Goal: Task Accomplishment & Management: Complete application form

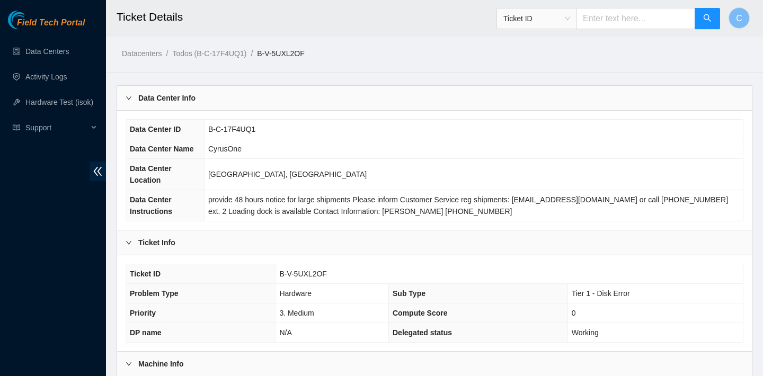
scroll to position [308, 0]
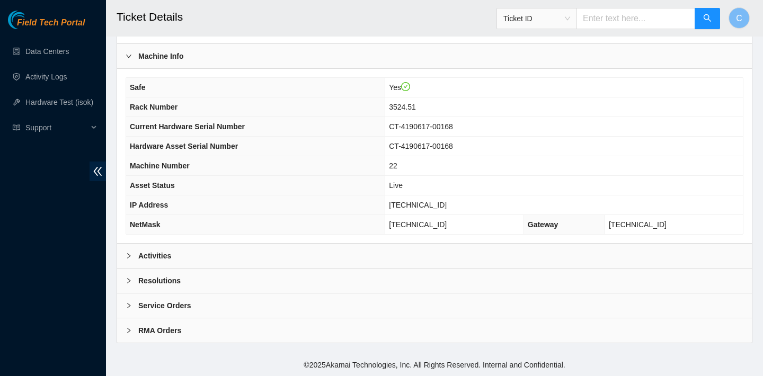
click at [323, 252] on div "Activities" at bounding box center [434, 256] width 635 height 24
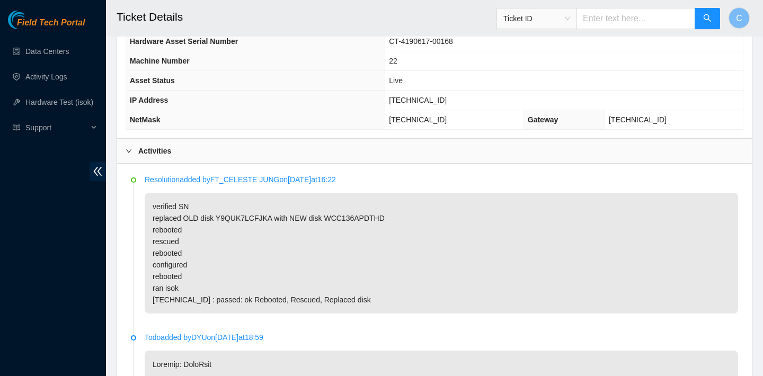
scroll to position [472, 0]
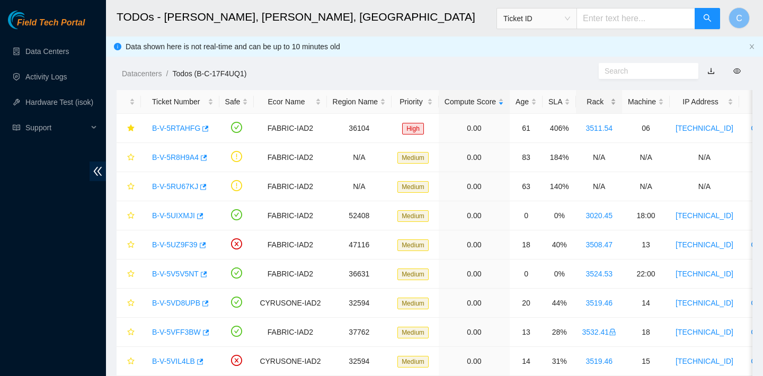
click at [609, 106] on div "Rack" at bounding box center [599, 102] width 34 height 12
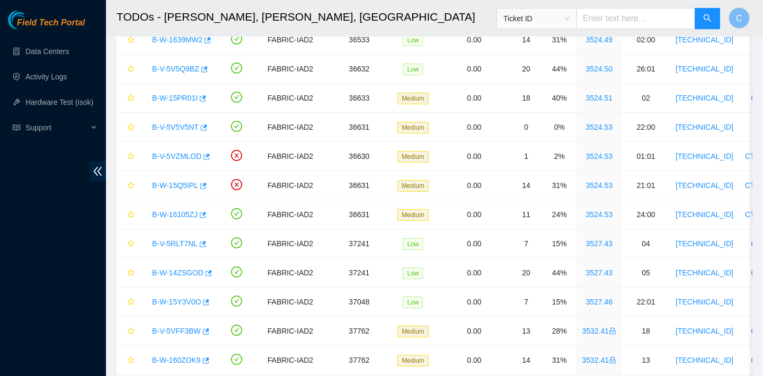
scroll to position [534, 0]
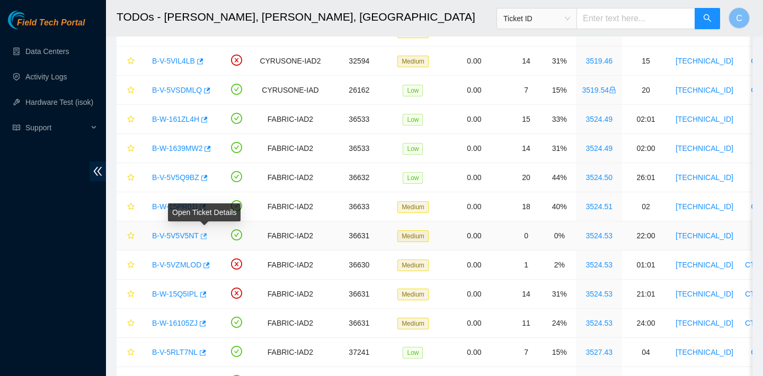
click at [207, 237] on icon "button" at bounding box center [204, 236] width 6 height 6
click at [210, 237] on div "B-V-5V5V5NT" at bounding box center [180, 235] width 67 height 17
click at [205, 237] on icon "button" at bounding box center [202, 236] width 7 height 7
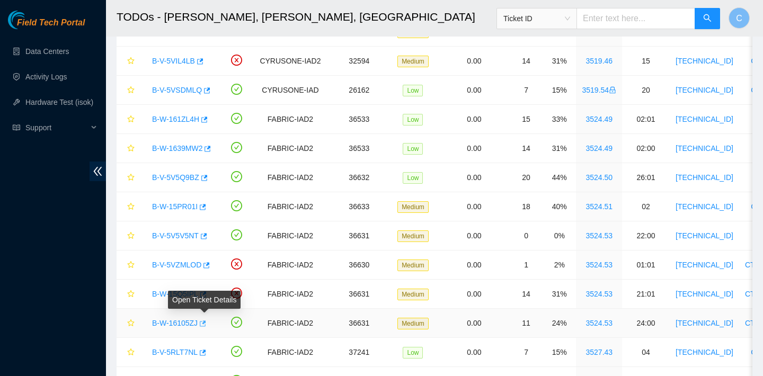
click at [206, 321] on icon "button" at bounding box center [201, 323] width 7 height 7
click at [210, 292] on div "B-W-15Q5IPL" at bounding box center [180, 294] width 67 height 17
click at [206, 294] on icon "button" at bounding box center [202, 294] width 7 height 7
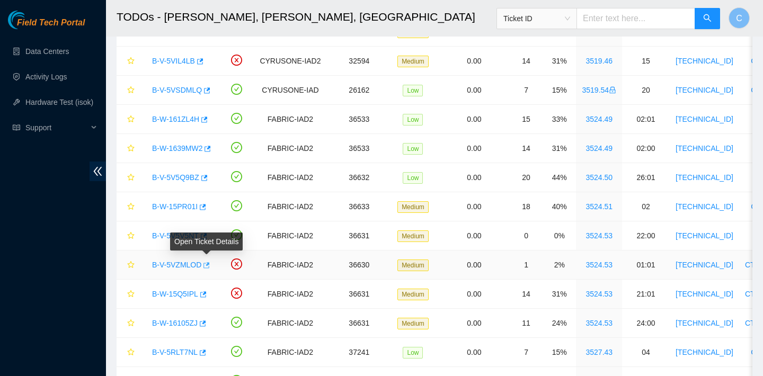
click at [210, 265] on icon "button" at bounding box center [207, 265] width 6 height 6
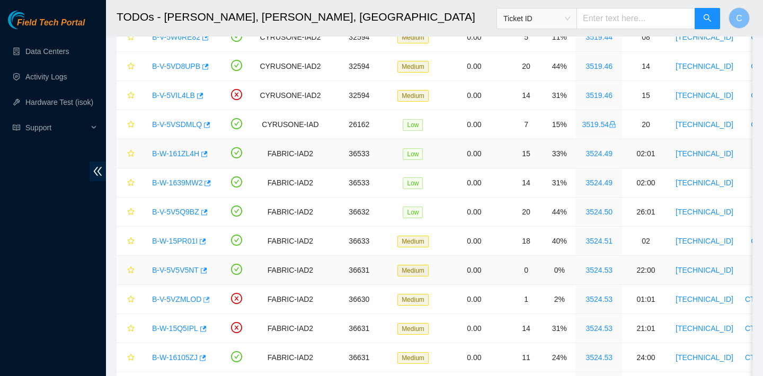
scroll to position [403, 0]
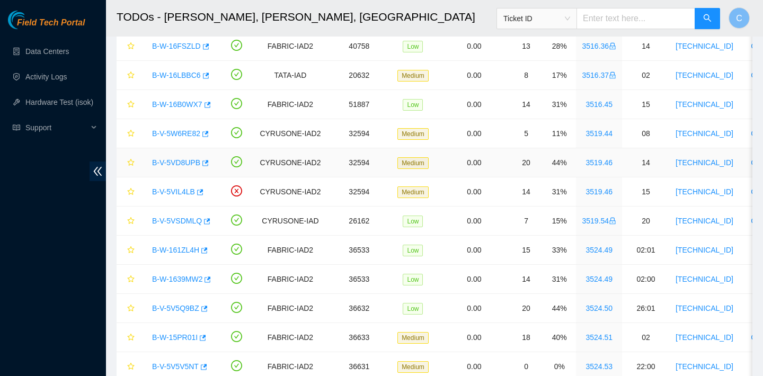
click at [213, 161] on div "B-V-5VD8UPB" at bounding box center [180, 162] width 67 height 17
click at [208, 163] on icon "button" at bounding box center [204, 163] width 7 height 7
click at [208, 135] on icon "button" at bounding box center [204, 133] width 7 height 7
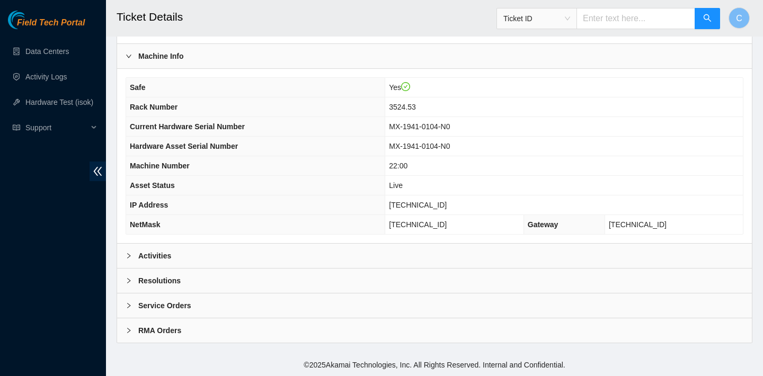
click at [211, 251] on div "Activities" at bounding box center [434, 256] width 635 height 24
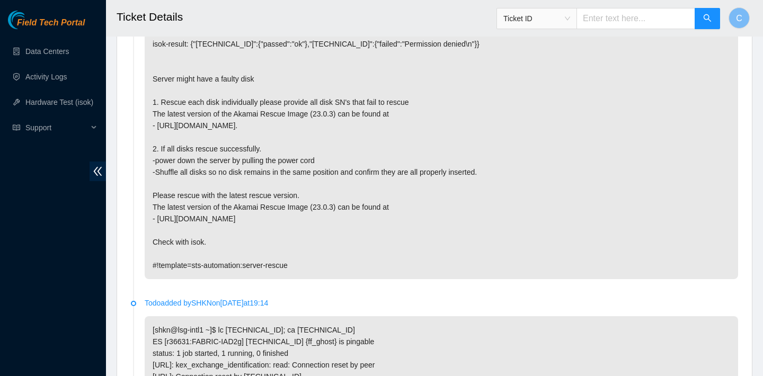
scroll to position [588, 0]
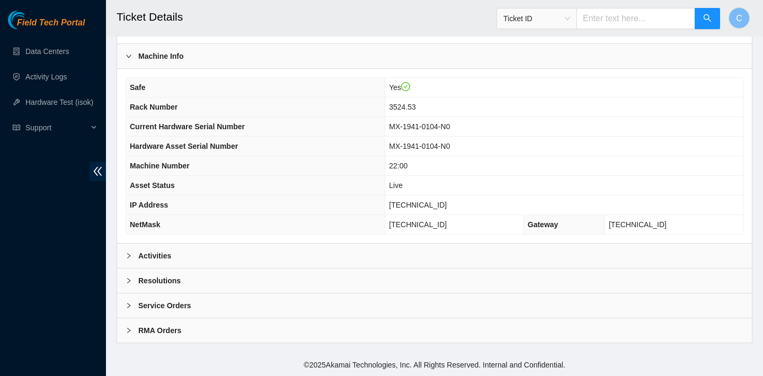
click at [273, 250] on div "Activities" at bounding box center [434, 256] width 635 height 24
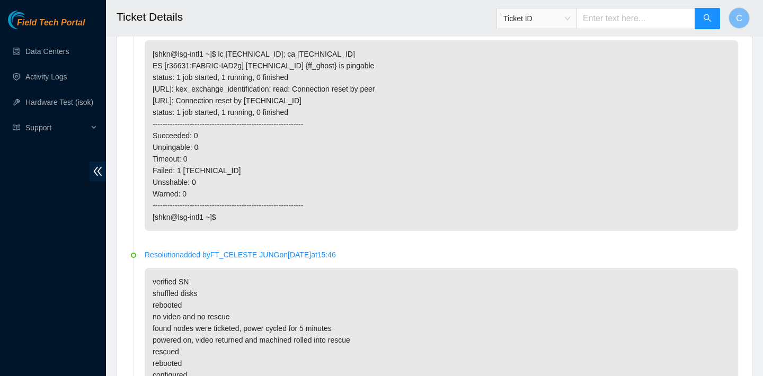
scroll to position [955, 0]
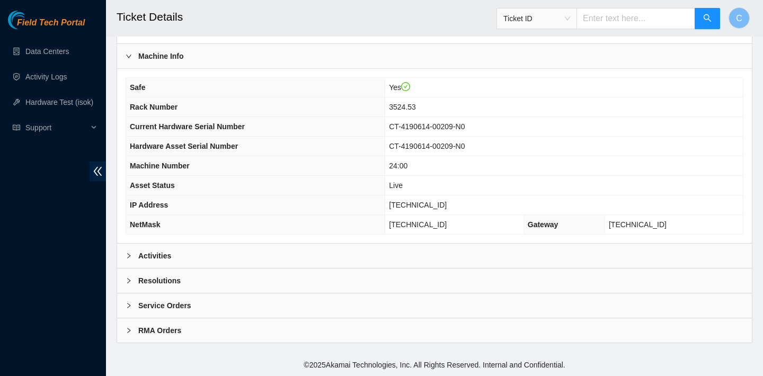
click at [214, 250] on div "Activities" at bounding box center [434, 256] width 635 height 24
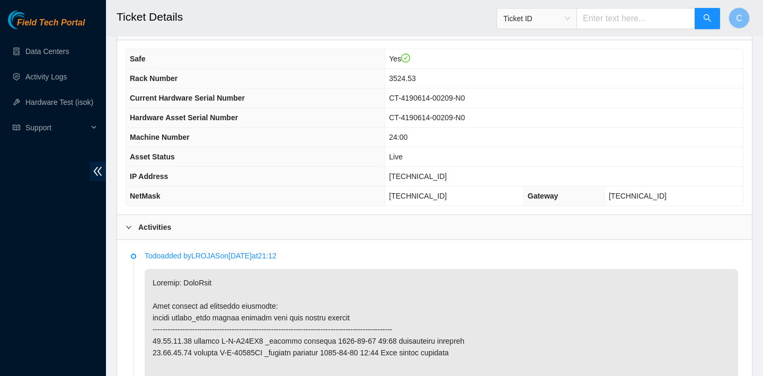
scroll to position [512, 0]
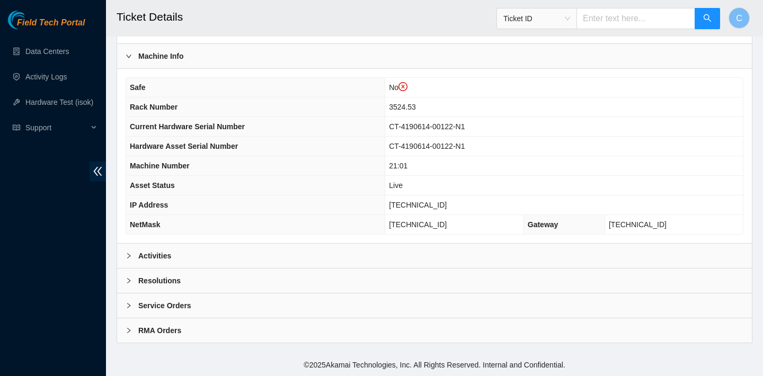
click at [205, 256] on div "Activities" at bounding box center [434, 256] width 635 height 24
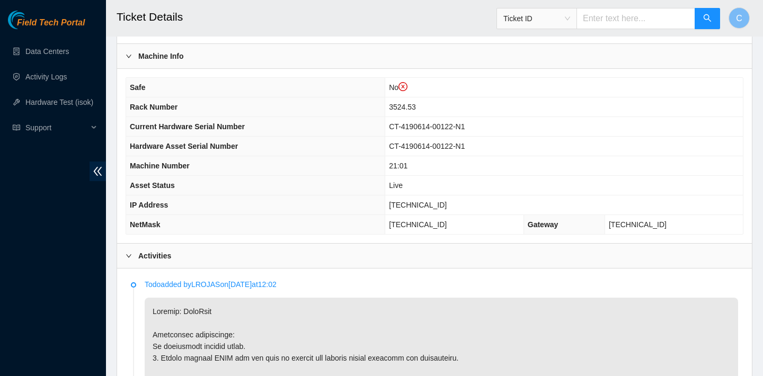
scroll to position [583, 0]
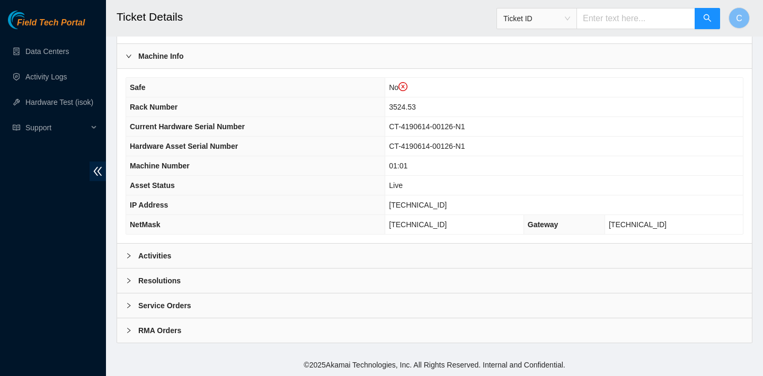
click at [257, 249] on div "Activities" at bounding box center [434, 256] width 635 height 24
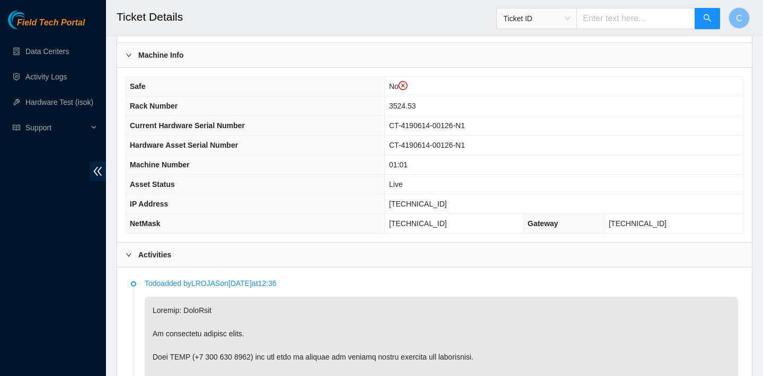
scroll to position [492, 0]
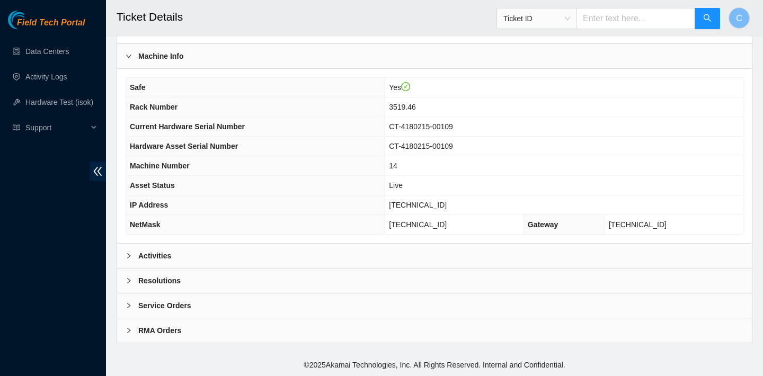
click at [289, 249] on div "Activities" at bounding box center [434, 256] width 635 height 24
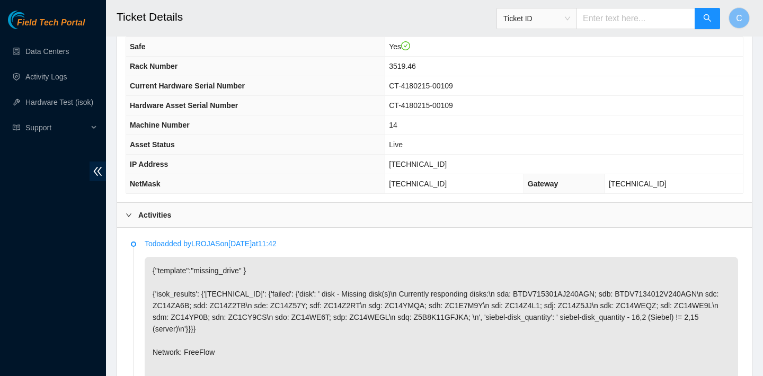
scroll to position [338, 0]
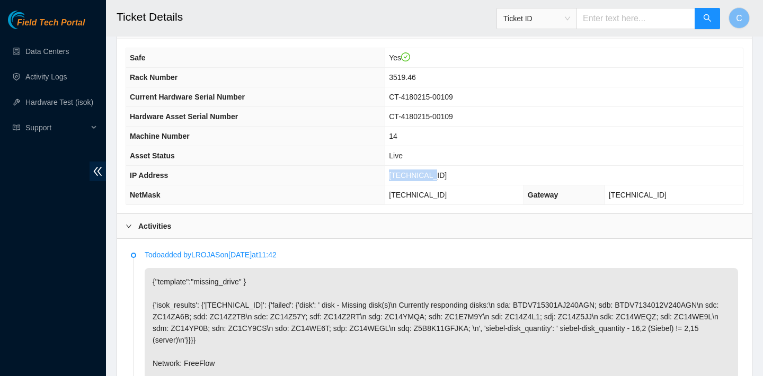
drag, startPoint x: 464, startPoint y: 172, endPoint x: 415, endPoint y: 171, distance: 48.8
click at [415, 171] on td "23.62.60.87" at bounding box center [564, 176] width 358 height 20
copy span "23.62.60.87"
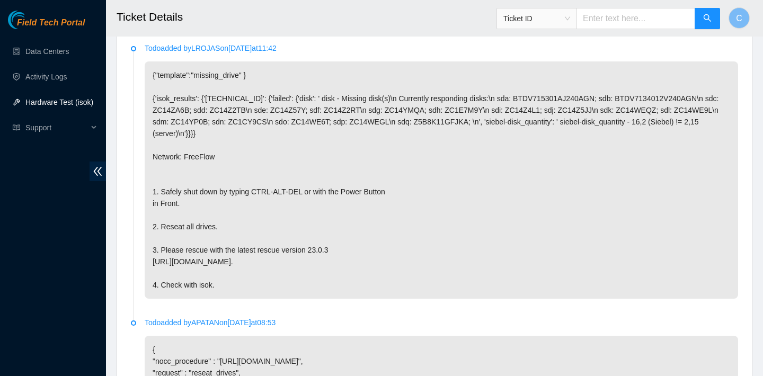
scroll to position [546, 0]
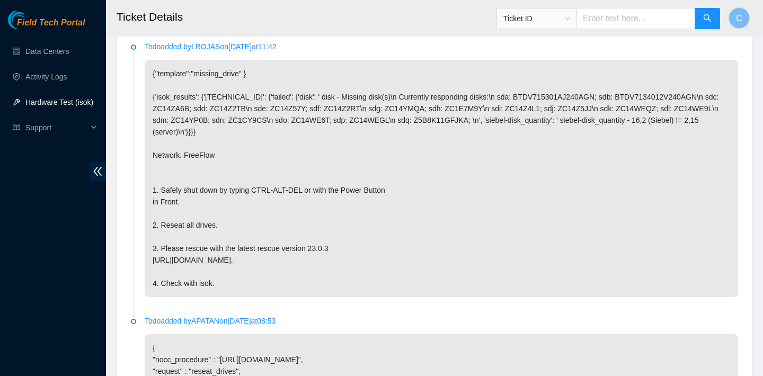
click at [307, 173] on p "{"template":"missing_drive" } {'isok_results': {'23.62.60.87': {'failed': {'dis…" at bounding box center [442, 178] width 594 height 237
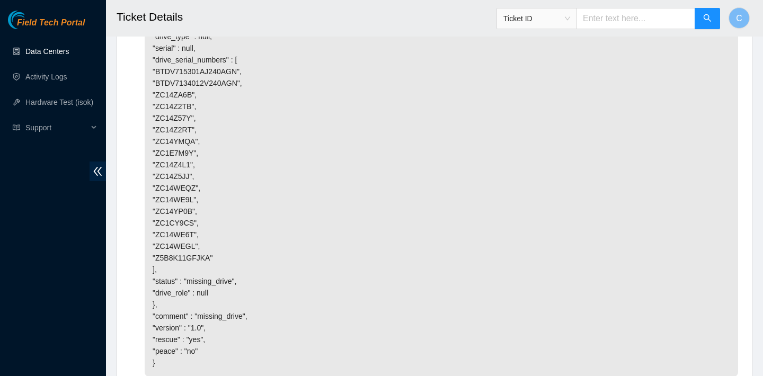
scroll to position [1095, 0]
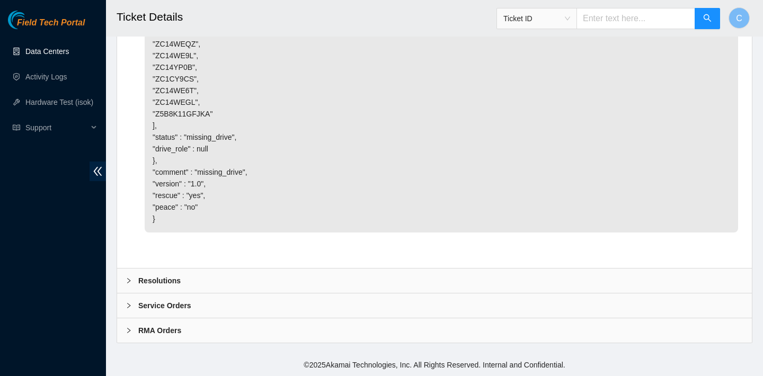
click at [293, 278] on div "Resolutions" at bounding box center [434, 281] width 635 height 24
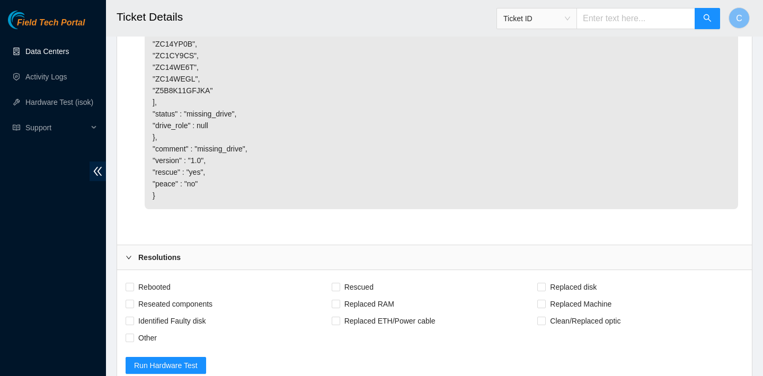
scroll to position [1146, 0]
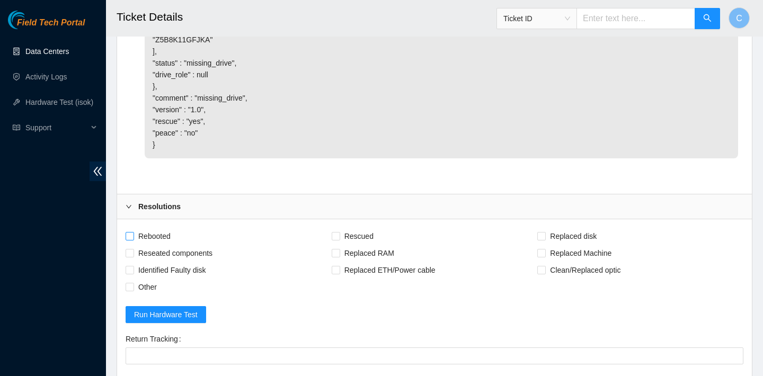
click at [163, 245] on span "Rebooted" at bounding box center [154, 236] width 41 height 17
click at [133, 240] on input "Rebooted" at bounding box center [129, 235] width 7 height 7
checkbox input "true"
click at [355, 245] on span "Rescued" at bounding box center [359, 236] width 38 height 17
click at [339, 240] on input "Rescued" at bounding box center [335, 235] width 7 height 7
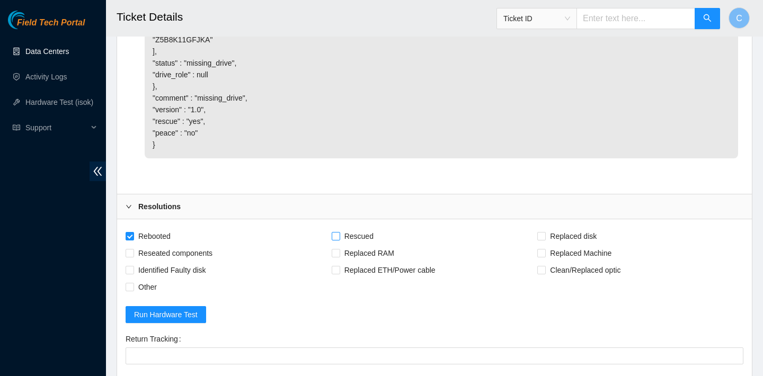
checkbox input "true"
drag, startPoint x: 204, startPoint y: 275, endPoint x: 224, endPoint y: 261, distance: 24.4
click at [204, 262] on span "Reseated components" at bounding box center [175, 253] width 83 height 17
click at [133, 257] on input "Reseated components" at bounding box center [129, 252] width 7 height 7
checkbox input "true"
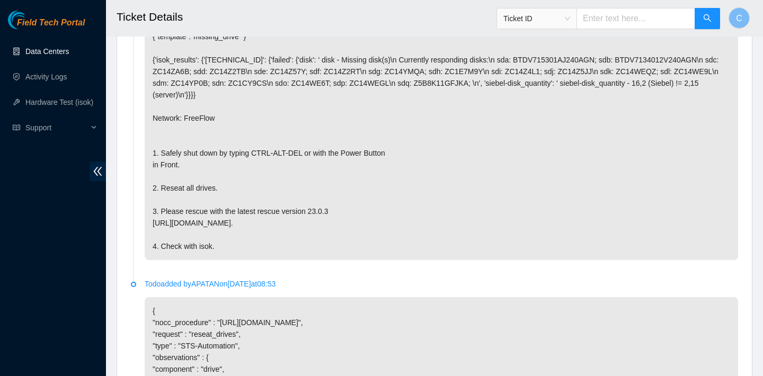
scroll to position [1368, 0]
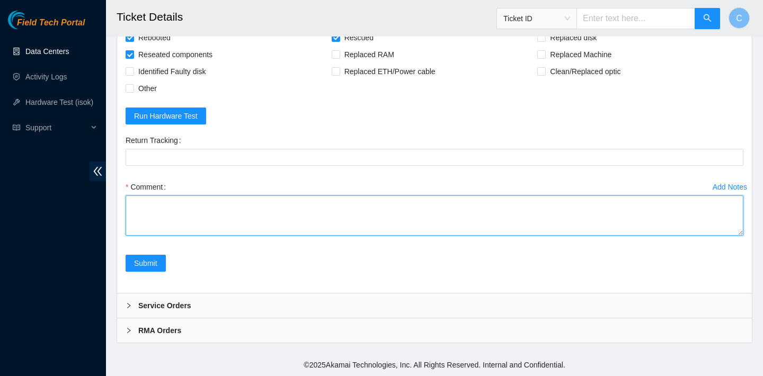
click at [223, 202] on textarea "Comment" at bounding box center [435, 216] width 618 height 40
click at [172, 213] on textarea "verified SN powered down reseated drives rebooted rescued" at bounding box center [435, 216] width 618 height 40
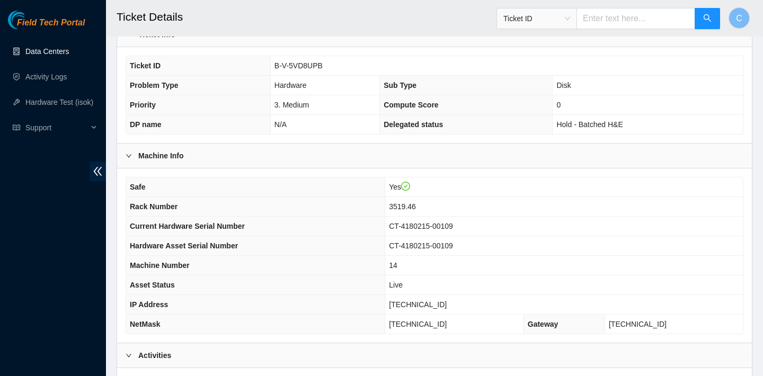
scroll to position [215, 0]
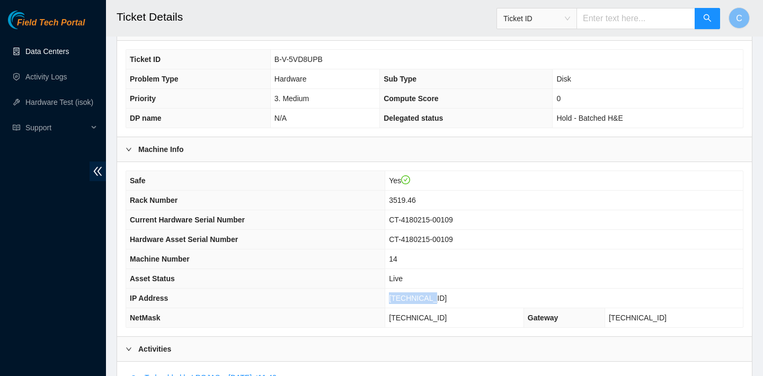
drag, startPoint x: 463, startPoint y: 295, endPoint x: 414, endPoint y: 293, distance: 49.3
click at [414, 293] on td "23.62.60.87" at bounding box center [564, 299] width 358 height 20
copy span "23.62.60.87"
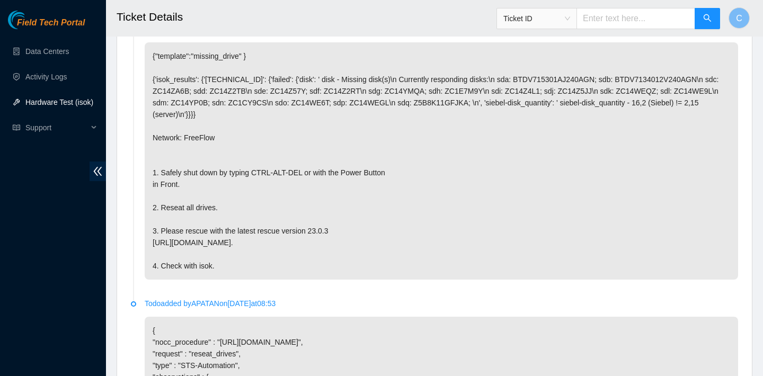
scroll to position [563, 0]
click at [377, 110] on p "{"template":"missing_drive" } {'isok_results': {'23.62.60.87': {'failed': {'dis…" at bounding box center [442, 161] width 594 height 237
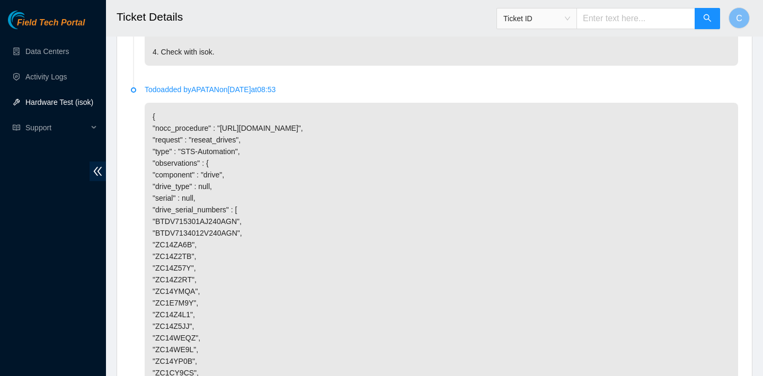
scroll to position [1368, 0]
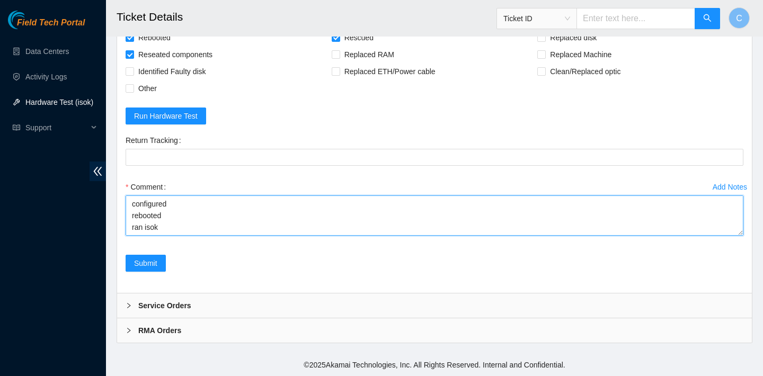
click at [152, 222] on textarea "verified SN powered down reseated drives rebooted rescued rebooted configured r…" at bounding box center [435, 216] width 618 height 40
click at [145, 228] on textarea "verified SN powered down reseated drives rebooted rescued rebooted configured r…" at bounding box center [435, 216] width 618 height 40
paste textarea "23.62.60.87 : failed: disk: disk - Missing disk(s) Currently responding disks: …"
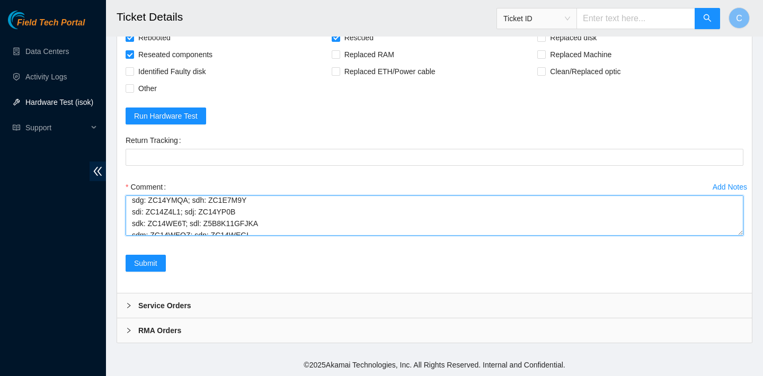
scroll to position [135, 0]
drag, startPoint x: 244, startPoint y: 222, endPoint x: 207, endPoint y: 219, distance: 37.2
click at [207, 219] on textarea "verified SN powered down reseated drives rebooted rescued rebooted configured r…" at bounding box center [435, 216] width 618 height 40
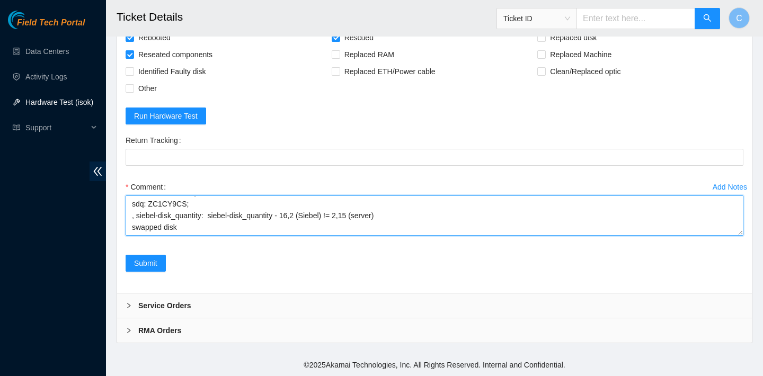
click at [188, 227] on textarea "verified SN powered down reseated drives rebooted rescued rebooted configured r…" at bounding box center [435, 216] width 618 height 40
paste textarea "ZC14Z2RT"
click at [131, 228] on textarea "verified SN powered down reseated drives rebooted rescued rebooted configured r…" at bounding box center [435, 216] width 618 height 40
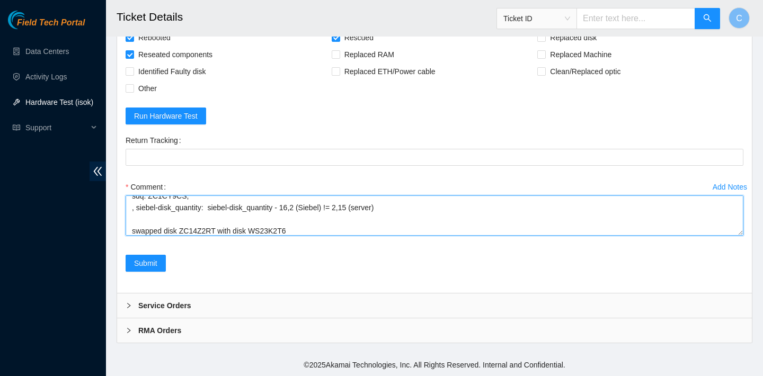
click at [136, 218] on textarea "verified SN powered down reseated drives rebooted rescued rebooted configured r…" at bounding box center [435, 216] width 618 height 40
drag, startPoint x: 297, startPoint y: 230, endPoint x: 253, endPoint y: 228, distance: 44.0
click at [253, 228] on textarea "verified SN powered down reseated drives rebooted rescued rebooted configured r…" at bounding box center [435, 216] width 618 height 40
click at [212, 219] on textarea "verified SN powered down reseated drives rebooted rescued rebooted configured r…" at bounding box center [435, 216] width 618 height 40
paste textarea "WS23K2T6"
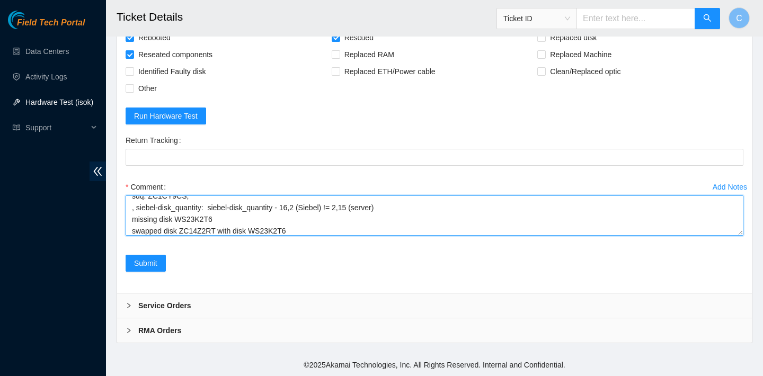
click at [221, 231] on textarea "verified SN powered down reseated drives rebooted rescued rebooted configured r…" at bounding box center [435, 216] width 618 height 40
click at [743, 236] on textarea "verified SN powered down reseated drives rebooted rescued rebooted configured r…" at bounding box center [435, 216] width 618 height 40
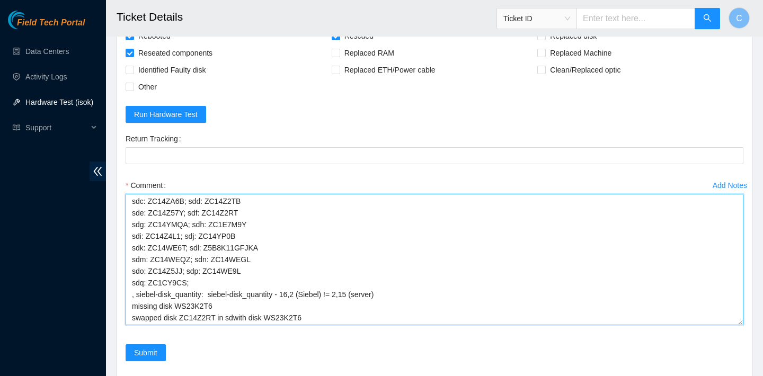
scroll to position [139, 0]
drag, startPoint x: 743, startPoint y: 256, endPoint x: 745, endPoint y: 350, distance: 93.9
click at [745, 345] on div "Add Notes Comment verified SN powered down reseated drives rebooted rescued reb…" at bounding box center [434, 261] width 627 height 168
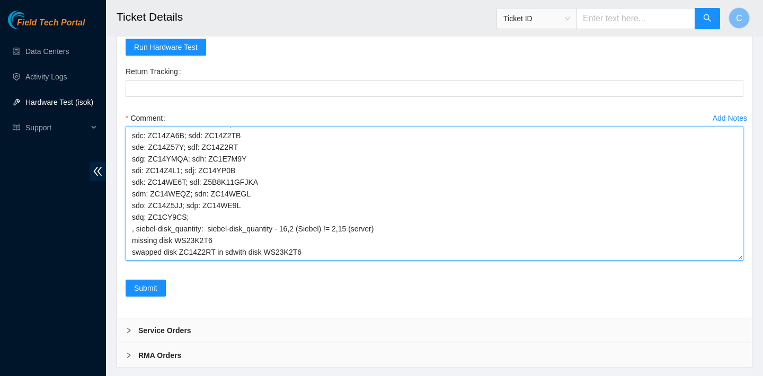
scroll to position [1417, 0]
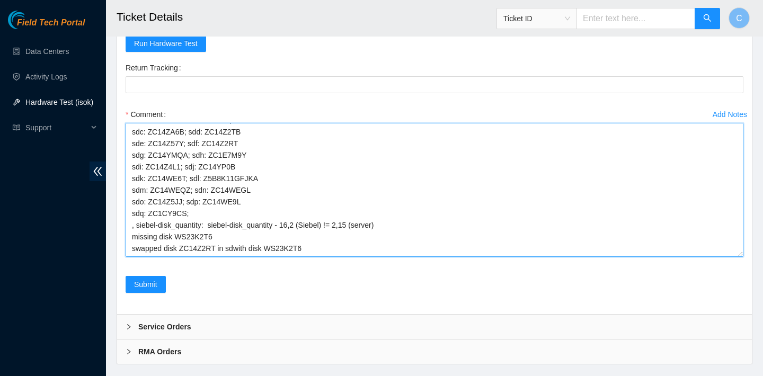
click at [237, 257] on textarea "verified SN powered down reseated drives rebooted rescued rebooted configured r…" at bounding box center [435, 190] width 618 height 134
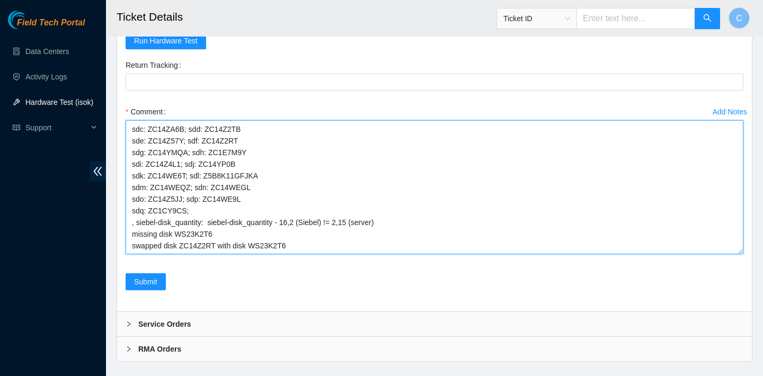
click at [302, 254] on textarea "verified SN powered down reseated drives rebooted rescued rebooted configured r…" at bounding box center [435, 187] width 618 height 134
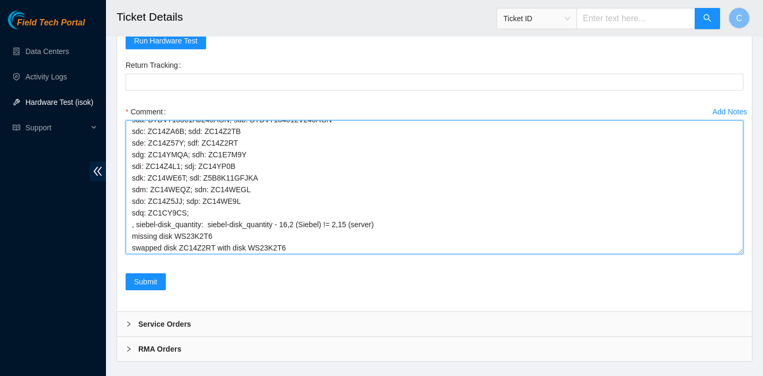
scroll to position [174, 0]
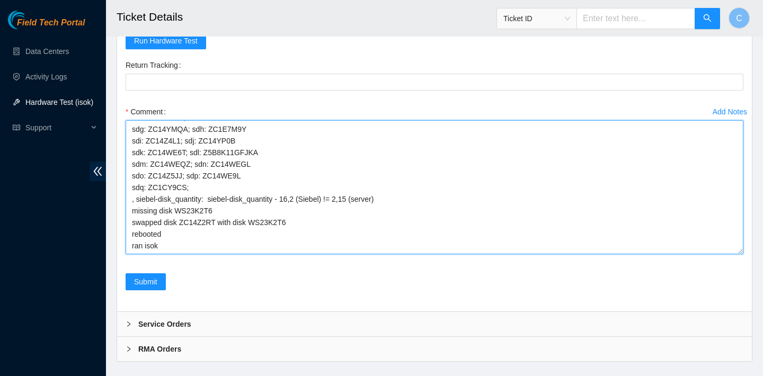
click at [202, 254] on textarea "verified SN powered down reseated drives rebooted rescued rebooted configured r…" at bounding box center [435, 187] width 618 height 134
click at [137, 254] on textarea "verified SN powered down reseated drives rebooted rescued rebooted configured r…" at bounding box center [435, 187] width 618 height 134
paste textarea "23.62.60.87 : failed: disk: disk - Missing disk(s) Currently responding disks: …"
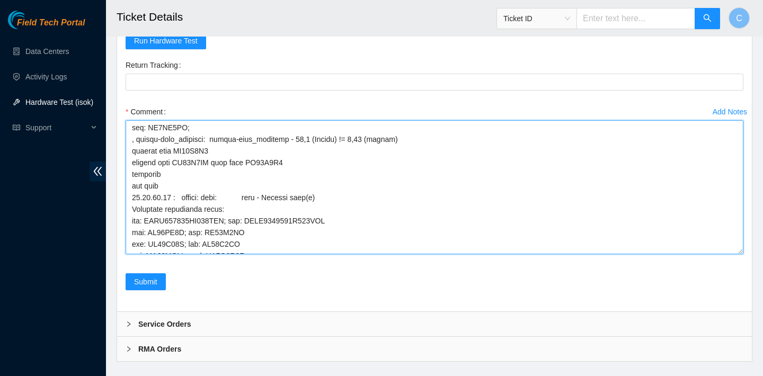
scroll to position [221, 0]
drag, startPoint x: 295, startPoint y: 188, endPoint x: 256, endPoint y: 182, distance: 39.1
click at [256, 182] on textarea "Comment" at bounding box center [435, 187] width 618 height 134
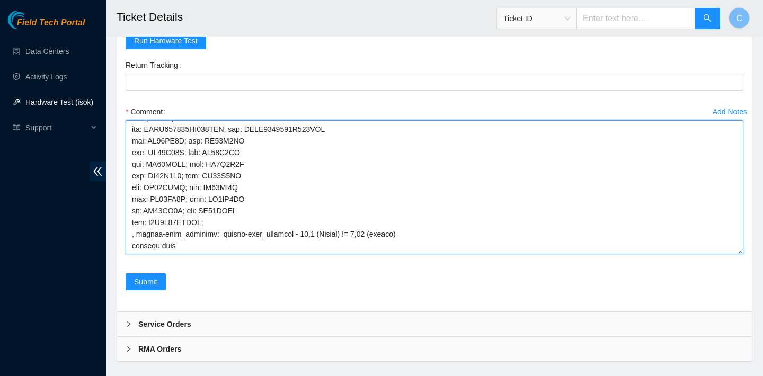
click at [205, 254] on textarea "Comment" at bounding box center [435, 187] width 618 height 134
click at [176, 254] on textarea "Comment" at bounding box center [435, 187] width 618 height 134
paste textarea "WS23K2T6"
click at [292, 254] on textarea "Comment" at bounding box center [435, 187] width 618 height 134
click at [221, 254] on textarea "Comment" at bounding box center [435, 187] width 618 height 134
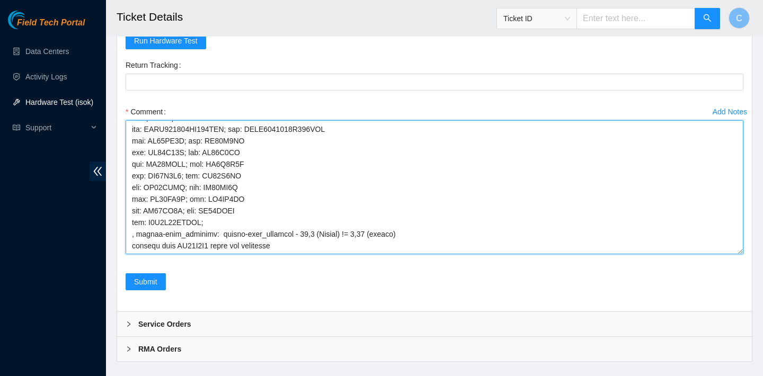
click at [283, 254] on textarea "Comment" at bounding box center [435, 187] width 618 height 134
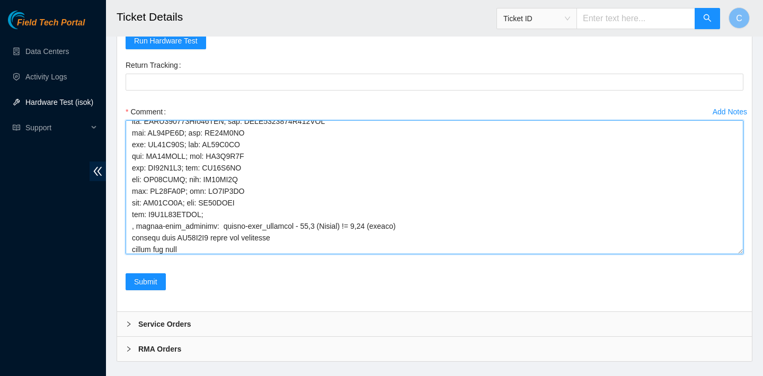
paste textarea "WS23K2T6"
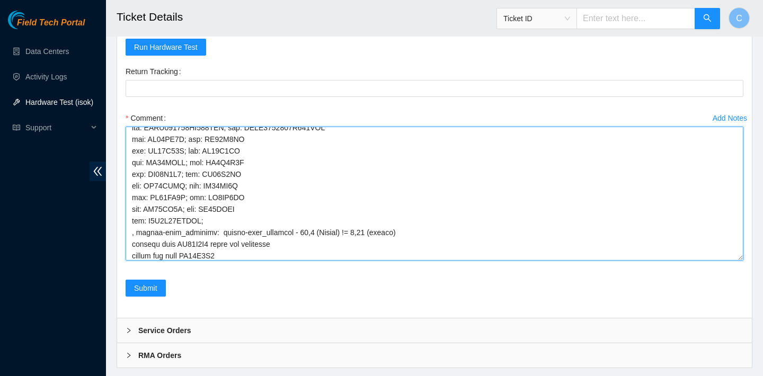
scroll to position [1462, 0]
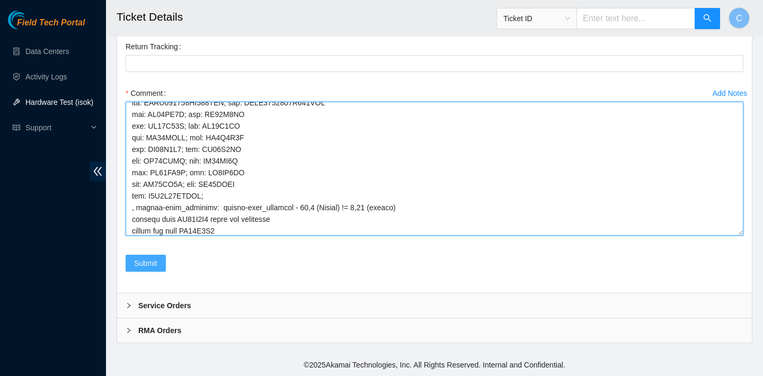
type textarea "verified SN powered down reseated drives rebooted rescued rebooted configured r…"
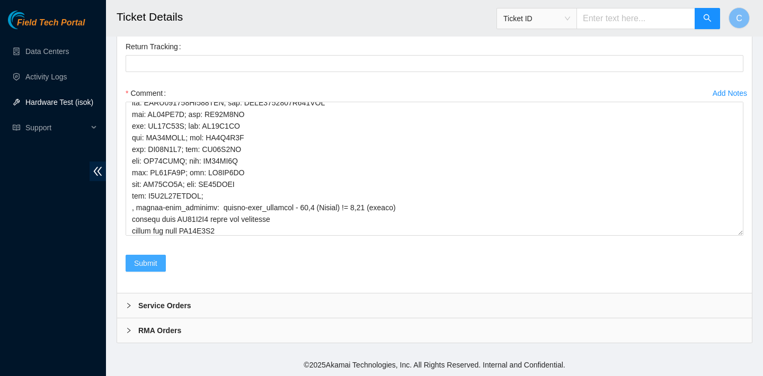
click at [145, 264] on span "Submit" at bounding box center [145, 264] width 23 height 12
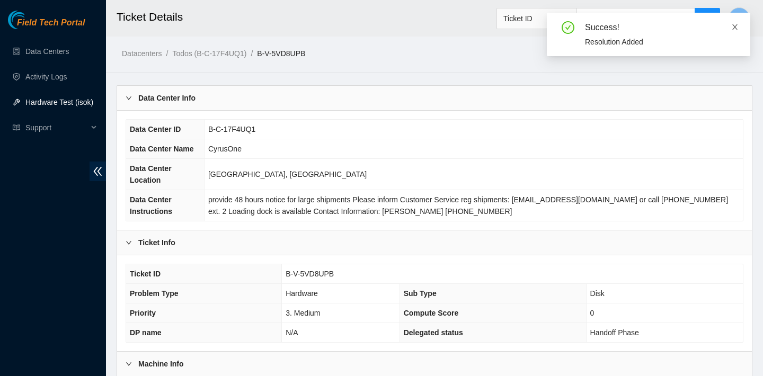
click at [736, 27] on icon "close" at bounding box center [735, 26] width 7 height 7
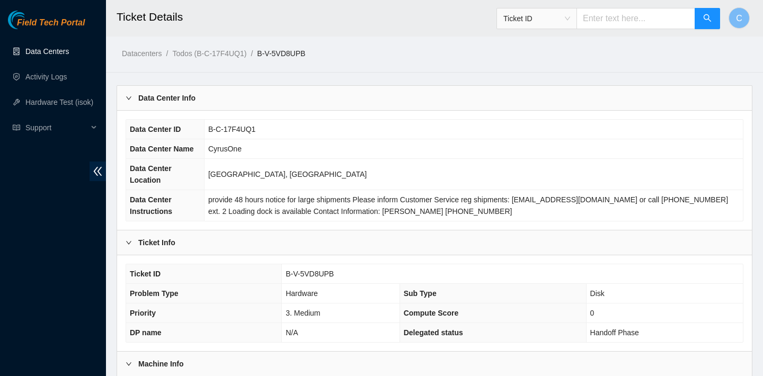
click at [53, 50] on link "Data Centers" at bounding box center [46, 51] width 43 height 8
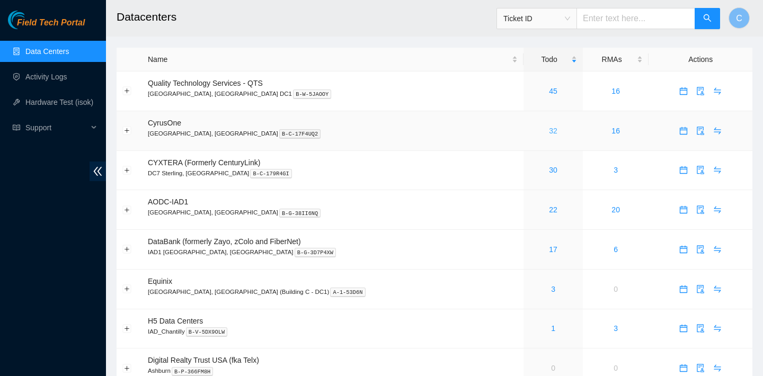
click at [549, 131] on link "32" at bounding box center [553, 131] width 8 height 8
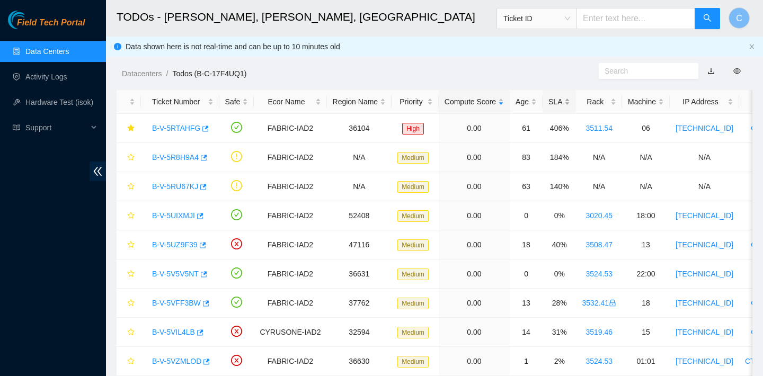
click at [566, 102] on div "SLA" at bounding box center [560, 102] width 22 height 12
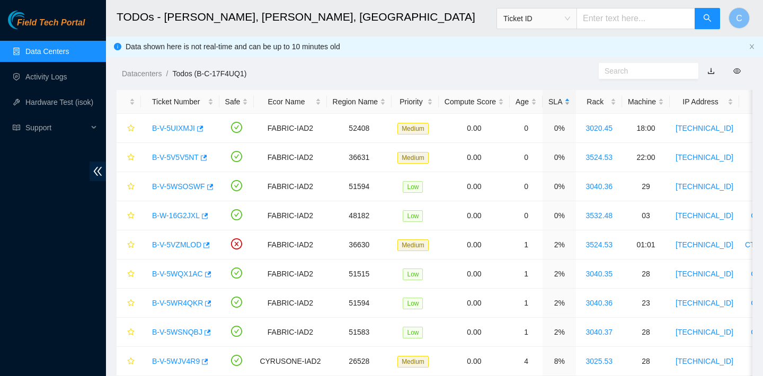
click at [566, 102] on div "SLA" at bounding box center [560, 102] width 22 height 12
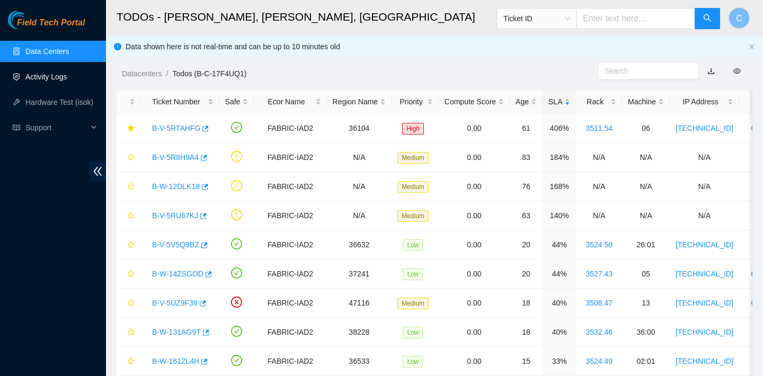
click at [63, 77] on link "Activity Logs" at bounding box center [46, 77] width 42 height 8
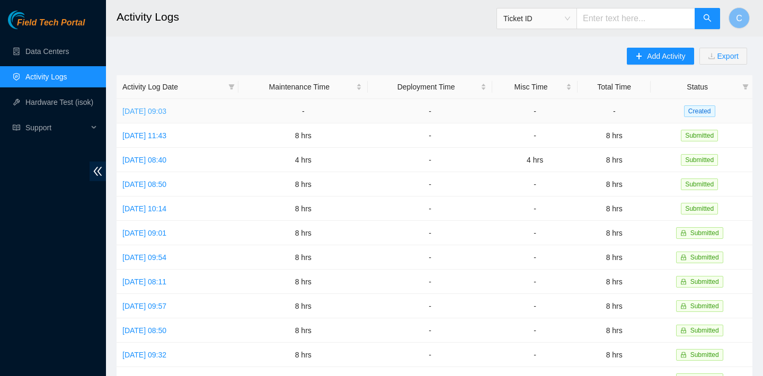
click at [166, 108] on link "Tue, 30 Sep 2025 09:03" at bounding box center [144, 111] width 44 height 8
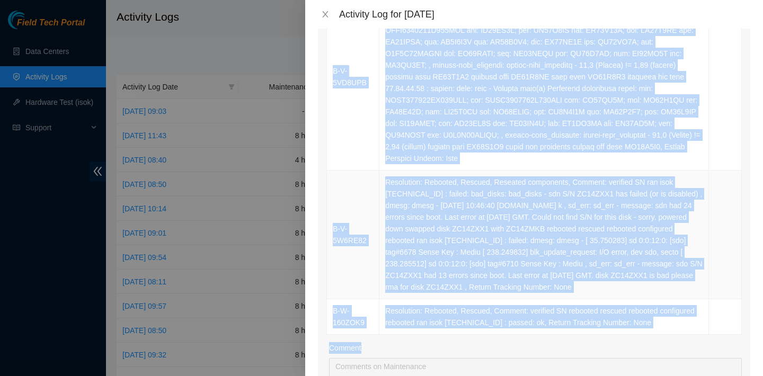
scroll to position [1001, 0]
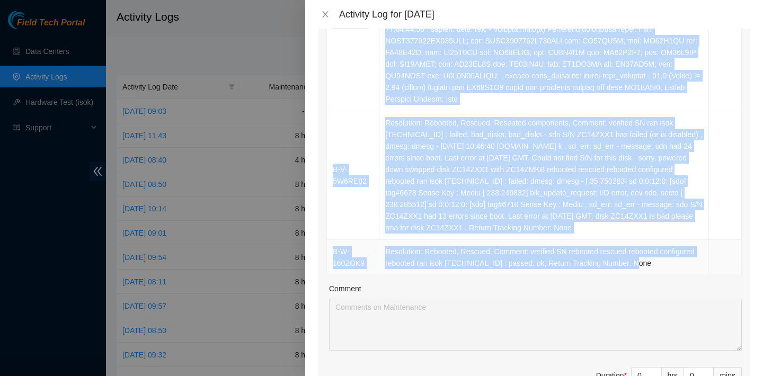
drag, startPoint x: 359, startPoint y: 181, endPoint x: 488, endPoint y: 297, distance: 173.8
copy tbody "B-W-14KU4ED Resolution: Reseated components, Clean/Replaced optic, Comment: ver…"
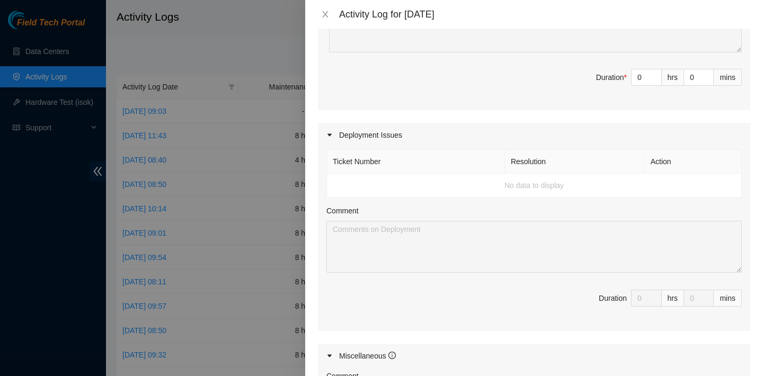
scroll to position [1292, 0]
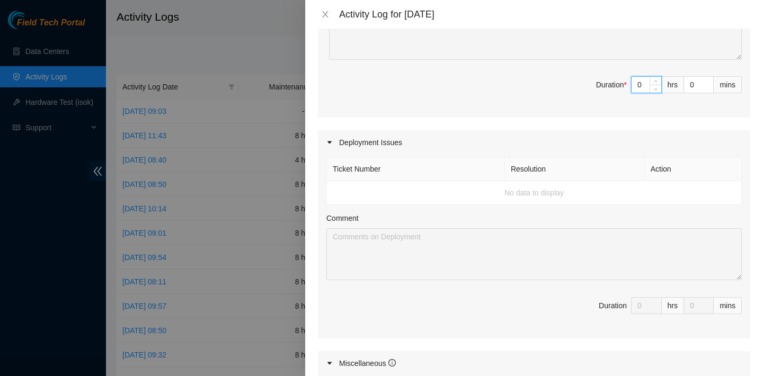
click at [648, 93] on input "0" at bounding box center [647, 85] width 30 height 16
type input "1"
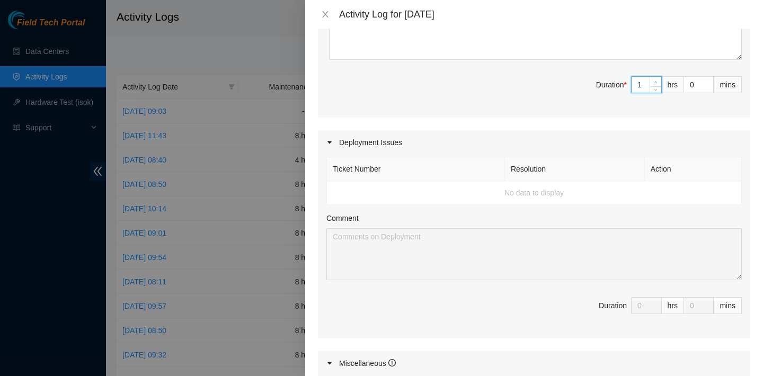
click at [654, 85] on span "up" at bounding box center [656, 82] width 6 height 6
type input "2"
click at [654, 85] on span "up" at bounding box center [656, 82] width 6 height 6
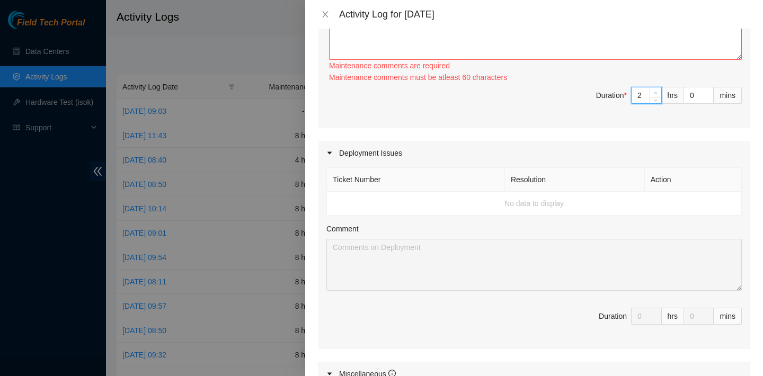
type input "3"
click at [654, 97] on span "Increase Value" at bounding box center [656, 92] width 12 height 10
type input "4"
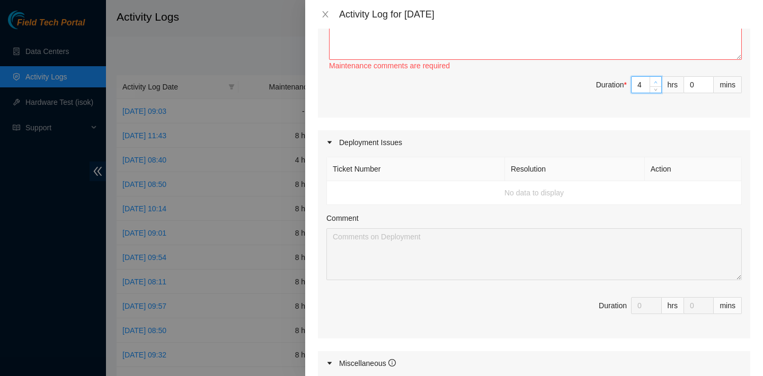
click at [654, 86] on span "Increase Value" at bounding box center [656, 82] width 12 height 10
type input "5"
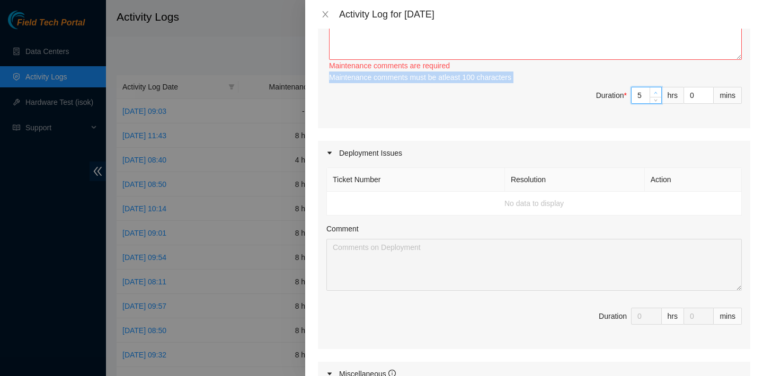
click at [654, 83] on div "Maintenance comments must be atleast 100 characters" at bounding box center [535, 78] width 413 height 12
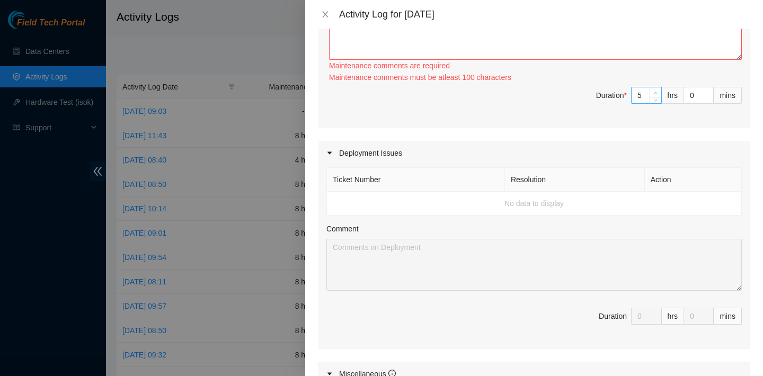
click at [654, 104] on div "5" at bounding box center [646, 95] width 31 height 17
type input "6"
click at [654, 97] on span "Increase Value" at bounding box center [656, 92] width 12 height 10
type input "7"
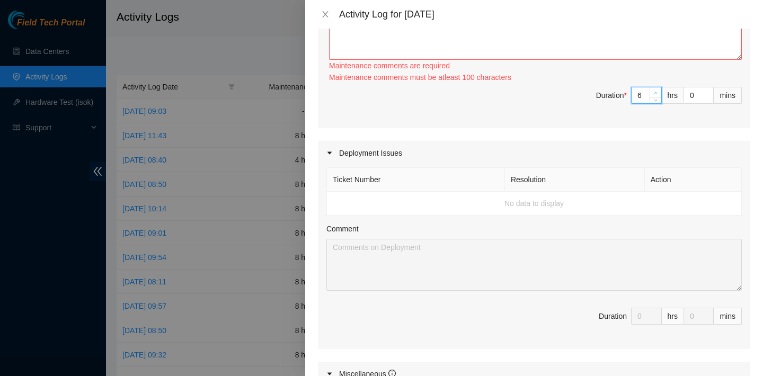
type input "7"
click at [654, 97] on span "Increase Value" at bounding box center [656, 92] width 12 height 10
type input "8"
click at [654, 97] on span "Increase Value" at bounding box center [656, 92] width 12 height 10
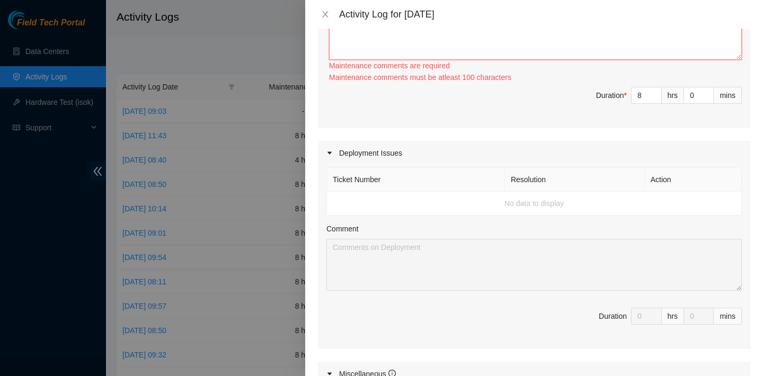
click at [649, 60] on textarea "Comment" at bounding box center [535, 34] width 413 height 52
paste textarea "B-W-14KU4ED Resolution: Reseated components, Clean/Replaced optic, Comment: ver…"
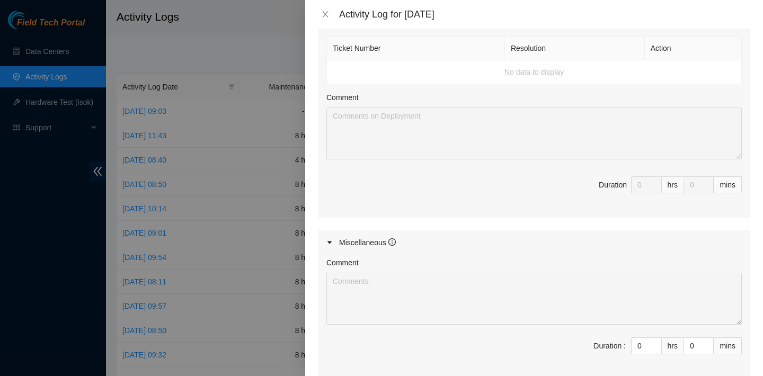
scroll to position [1555, 0]
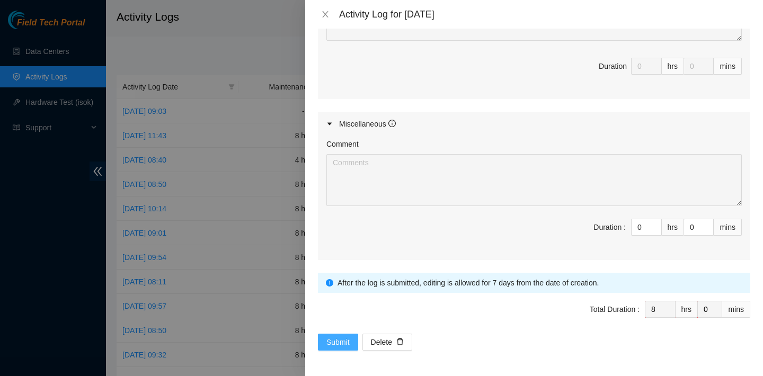
type textarea "B-W-14KU4ED Resolution: Reseated components, Clean/Replaced optic, Comment: ver…"
click at [343, 340] on span "Submit" at bounding box center [338, 343] width 23 height 12
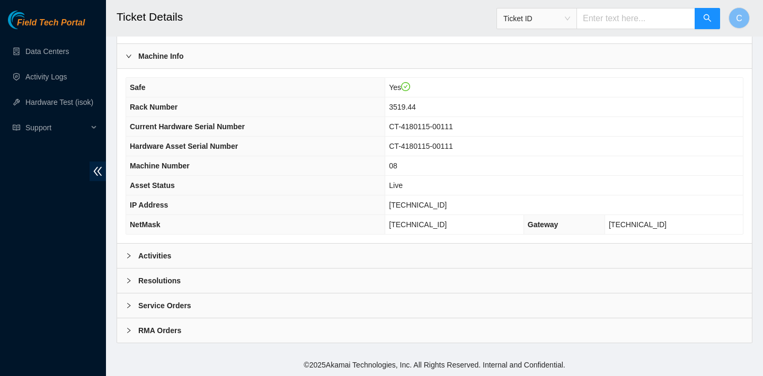
click at [275, 246] on div "Activities" at bounding box center [434, 256] width 635 height 24
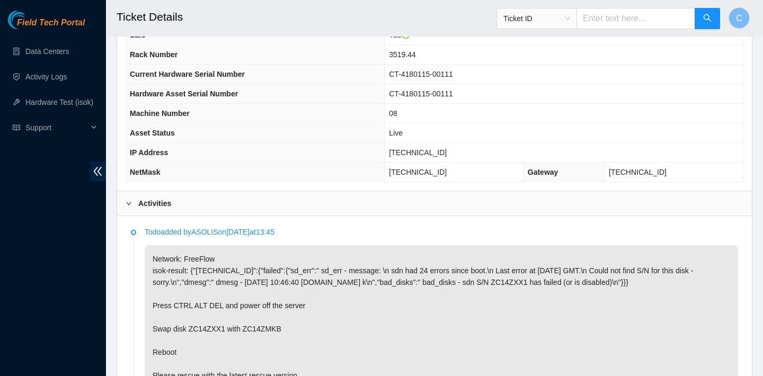
scroll to position [362, 0]
drag, startPoint x: 466, startPoint y: 151, endPoint x: 413, endPoint y: 152, distance: 52.5
click at [413, 152] on td "[TECHNICAL_ID]" at bounding box center [564, 152] width 358 height 20
copy span "[TECHNICAL_ID]"
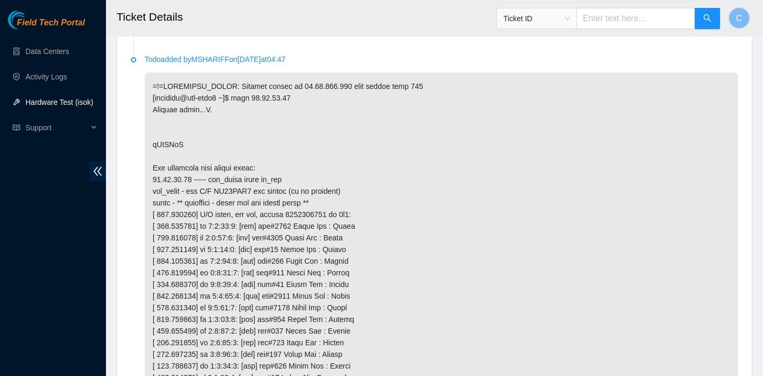
scroll to position [1475, 0]
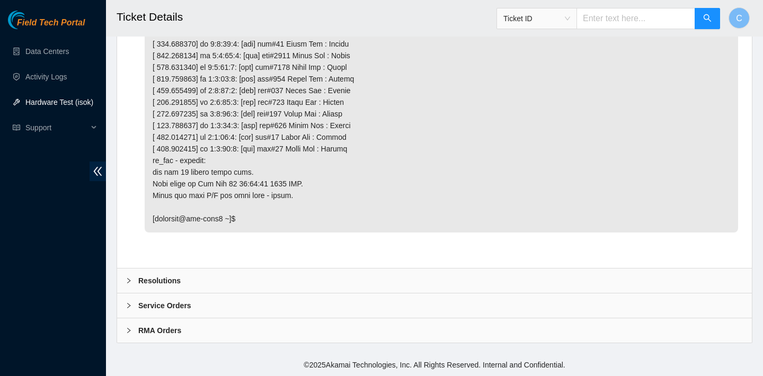
click at [267, 278] on div "Resolutions" at bounding box center [434, 281] width 635 height 24
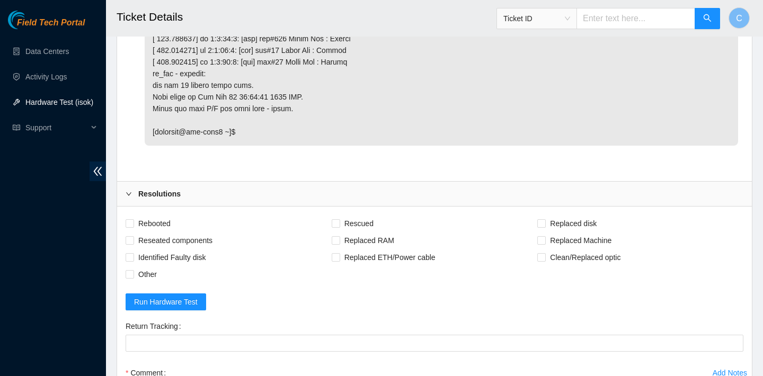
scroll to position [1561, 0]
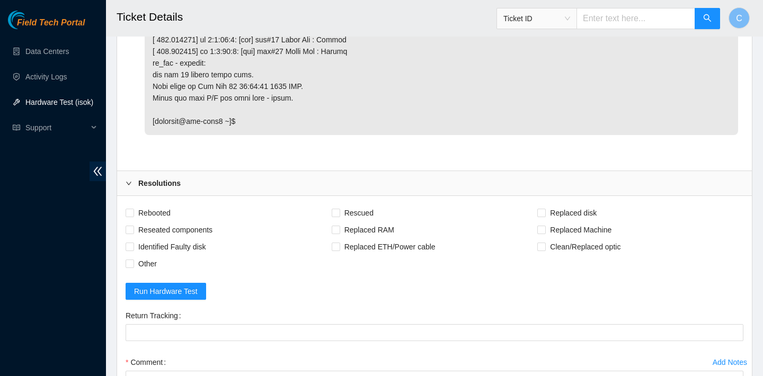
drag, startPoint x: 161, startPoint y: 225, endPoint x: 179, endPoint y: 217, distance: 19.7
click at [161, 222] on span "Rebooted" at bounding box center [154, 213] width 41 height 17
click at [133, 216] on input "Rebooted" at bounding box center [129, 212] width 7 height 7
checkbox input "true"
click at [357, 222] on span "Rescued" at bounding box center [359, 213] width 38 height 17
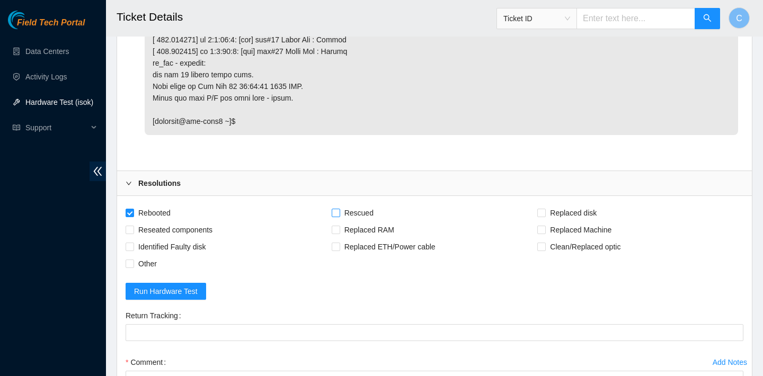
click at [339, 216] on input "Rescued" at bounding box center [335, 212] width 7 height 7
checkbox input "true"
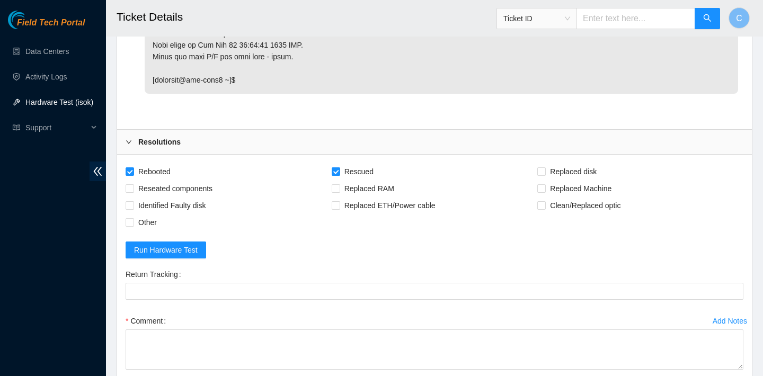
scroll to position [1609, 0]
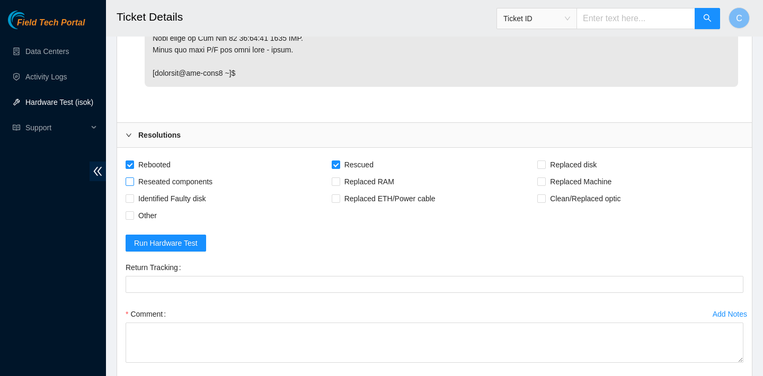
click at [199, 190] on span "Reseated components" at bounding box center [175, 181] width 83 height 17
click at [133, 185] on input "Reseated components" at bounding box center [129, 181] width 7 height 7
checkbox input "true"
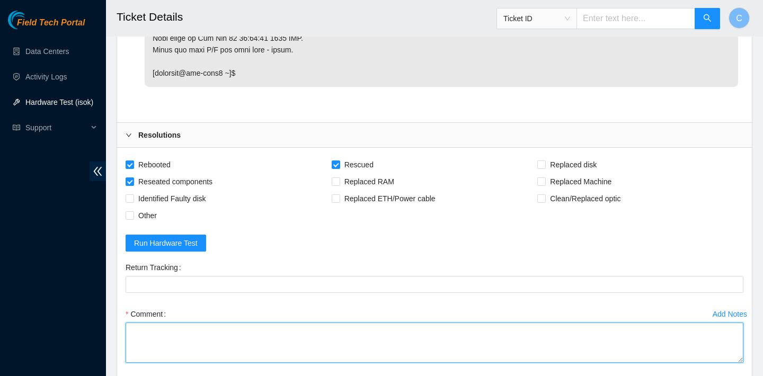
click at [198, 350] on textarea "Comment" at bounding box center [435, 343] width 618 height 40
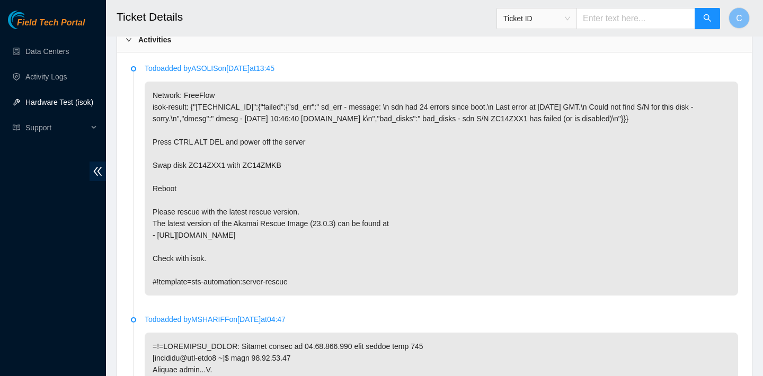
scroll to position [525, 0]
drag, startPoint x: 152, startPoint y: 175, endPoint x: 284, endPoint y: 177, distance: 132.0
click at [284, 177] on p "Network: FreeFlow isok-result: {"[TECHNICAL_ID]":{"failed":{"sd_err":" sd_err -…" at bounding box center [442, 188] width 594 height 214
copy p "Swap disk ZC14ZXX1 with ZC14ZMKB"
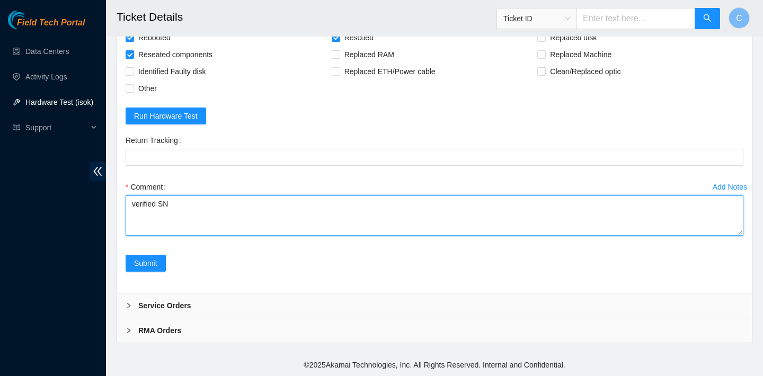
click at [169, 228] on textarea "verified SN" at bounding box center [435, 216] width 618 height 40
paste textarea "Swap disk ZC14ZXX1 with ZC14ZMKB"
click at [137, 226] on textarea "verified SN powered down Swap disk ZC14ZXX1 with ZC14ZMKB" at bounding box center [435, 216] width 618 height 40
click at [149, 228] on textarea "verified SN powered down swap disk ZC14ZXX1 with ZC14ZMKB" at bounding box center [435, 216] width 618 height 40
click at [279, 226] on textarea "verified SN powered down swaped disk ZC14ZXX1 with ZC14ZMKB" at bounding box center [435, 216] width 618 height 40
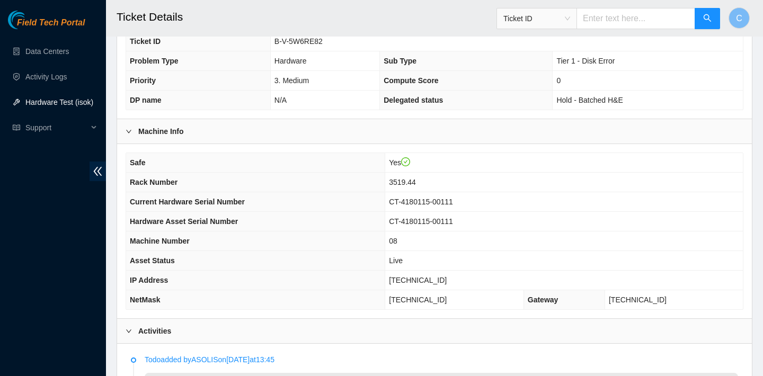
scroll to position [210, 0]
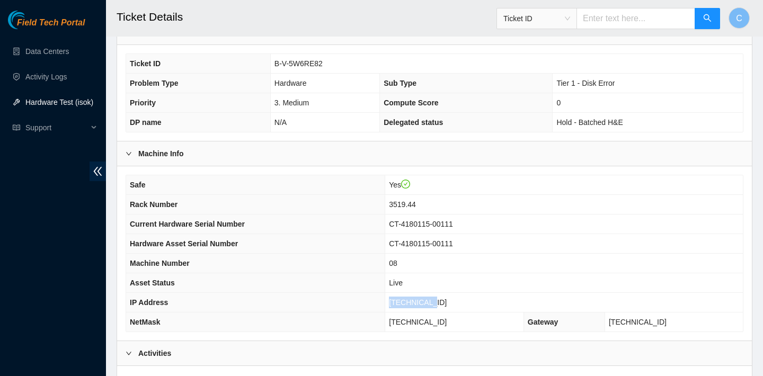
drag, startPoint x: 467, startPoint y: 300, endPoint x: 415, endPoint y: 300, distance: 52.5
click at [415, 300] on td "23.62.60.15" at bounding box center [564, 303] width 358 height 20
copy span "23.62.60.15"
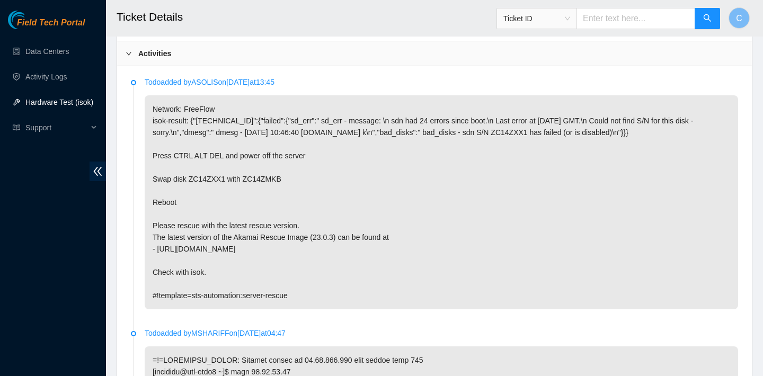
scroll to position [543, 0]
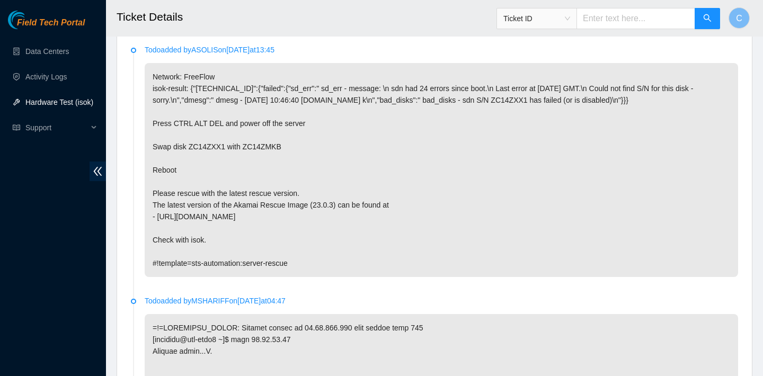
click at [295, 174] on p "Network: FreeFlow isok-result: {"23.62.60.15":{"failed":{"sd_err":" sd_err - me…" at bounding box center [442, 170] width 594 height 214
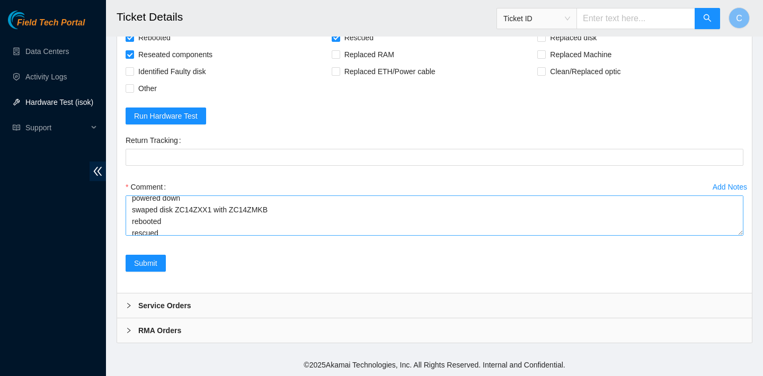
scroll to position [13, 0]
click at [146, 214] on textarea "verified SN powered down swaped disk ZC14ZXX1 with ZC14ZMKB rebooted rescued re…" at bounding box center [435, 216] width 618 height 40
click at [167, 225] on textarea "verified SN powered down swapped disk ZC14ZXX1 with ZC14ZMKB rebooted rescued r…" at bounding box center [435, 216] width 618 height 40
paste textarea "23.62.60.15 : failed: dmesg: dmesg - [ 35.750283] sd 0:0:12:0: [sdo] tag#6678 S…"
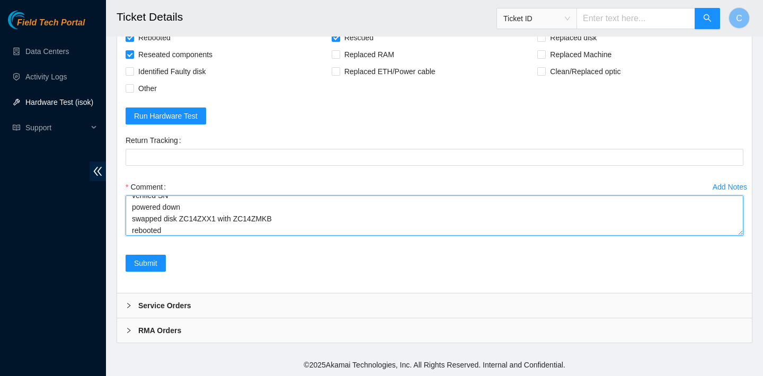
scroll to position [0, 0]
click at [175, 201] on textarea "verified SN powered down swapped disk ZC14ZXX1 with ZC14ZMKB rebooted rescued r…" at bounding box center [435, 216] width 618 height 40
paste textarea "23.62.60.15 : failed: bad_disks: bad_disks - sdn S/N ZC14ZXX1 has failed (or is…"
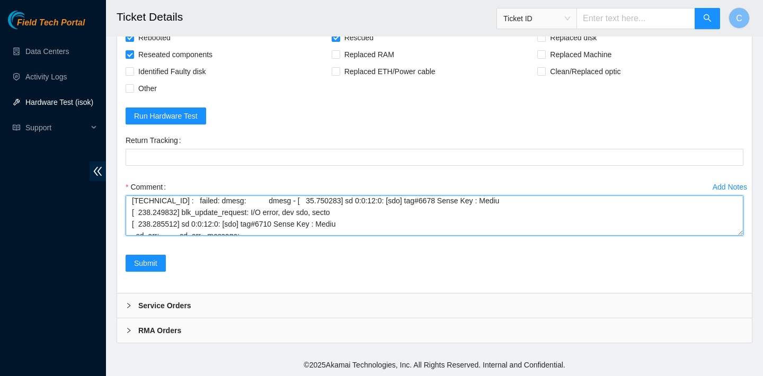
scroll to position [222, 0]
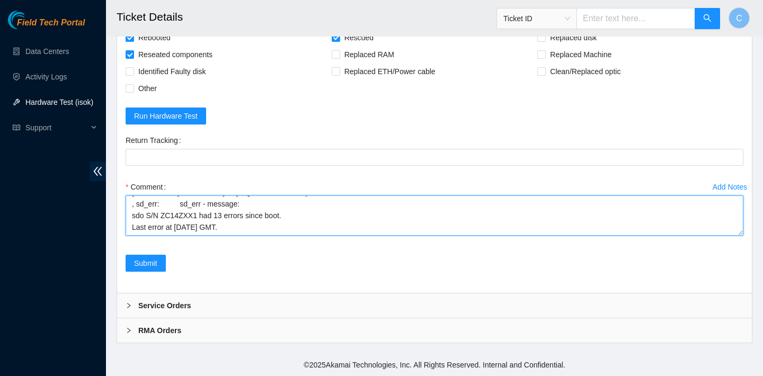
click at [292, 228] on textarea "verified SN ran isok 23.62.60.15 : failed: bad_disks: bad_disks - sdn S/N ZC14Z…" at bounding box center [435, 216] width 618 height 40
drag, startPoint x: 199, startPoint y: 208, endPoint x: 162, endPoint y: 206, distance: 37.2
click at [162, 206] on textarea "verified SN ran isok 23.62.60.15 : failed: bad_disks: bad_disks - sdn S/N ZC14Z…" at bounding box center [435, 216] width 618 height 40
click at [164, 231] on textarea "verified SN ran isok 23.62.60.15 : failed: bad_disks: bad_disks - sdn S/N ZC14Z…" at bounding box center [435, 216] width 618 height 40
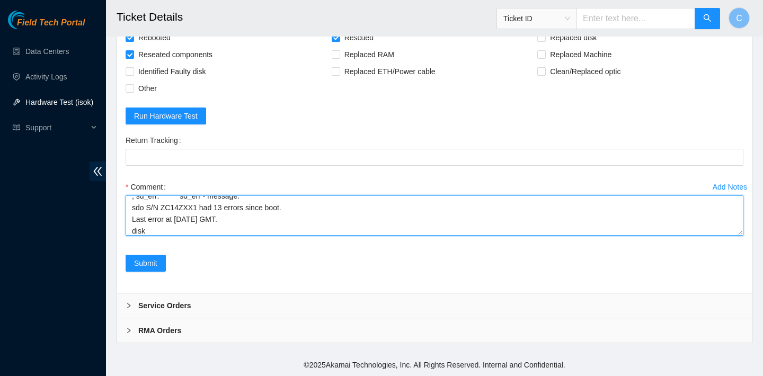
paste textarea "ZC14ZXX1"
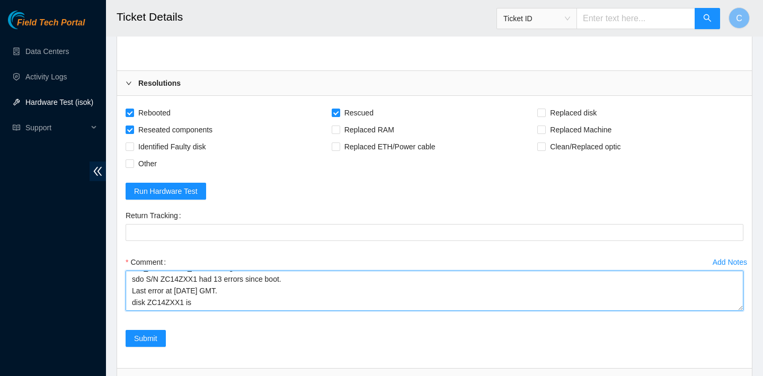
scroll to position [1748, 0]
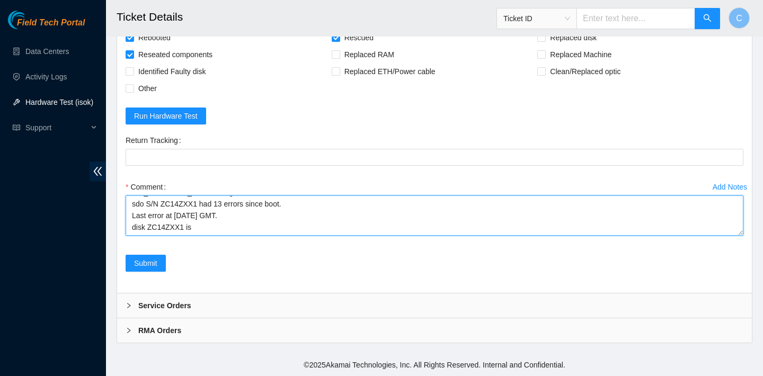
click at [134, 227] on textarea "verified SN ran isok 23.62.60.15 : failed: bad_disks: bad_disks - sdn S/N ZC14Z…" at bounding box center [435, 216] width 618 height 40
click at [205, 224] on textarea "verified SN ran isok 23.62.60.15 : failed: bad_disks: bad_disks - sdn S/N ZC14Z…" at bounding box center [435, 216] width 618 height 40
drag, startPoint x: 187, startPoint y: 219, endPoint x: 149, endPoint y: 219, distance: 37.6
click at [149, 219] on textarea "verified SN ran isok 23.62.60.15 : failed: bad_disks: bad_disks - sdn S/N ZC14Z…" at bounding box center [435, 216] width 618 height 40
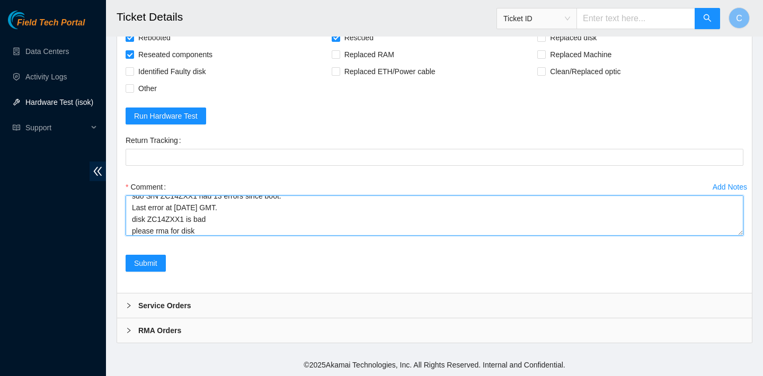
click at [210, 228] on textarea "verified SN ran isok 23.62.60.15 : failed: bad_disks: bad_disks - sdn S/N ZC14Z…" at bounding box center [435, 216] width 618 height 40
paste textarea "ZC14ZXX1"
type textarea "verified SN ran isok 23.62.60.15 : failed: bad_disks: bad_disks - sdn S/N ZC14Z…"
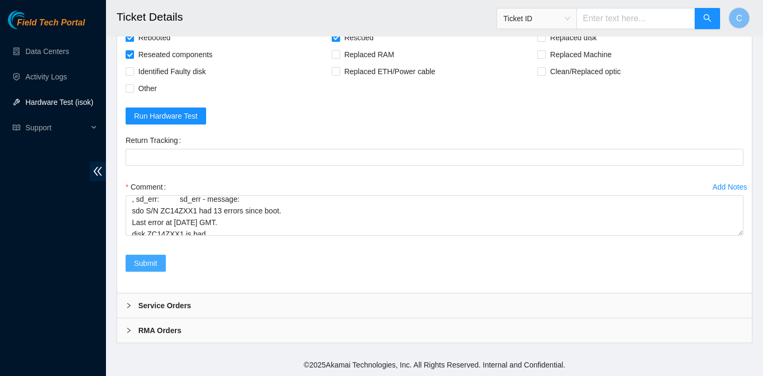
click at [154, 261] on span "Submit" at bounding box center [145, 264] width 23 height 12
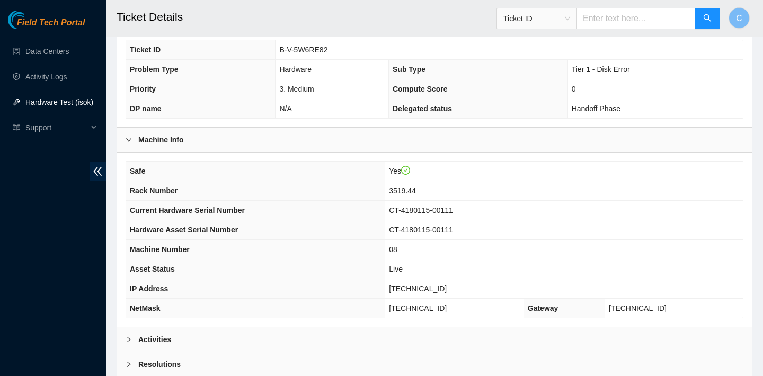
scroll to position [153, 0]
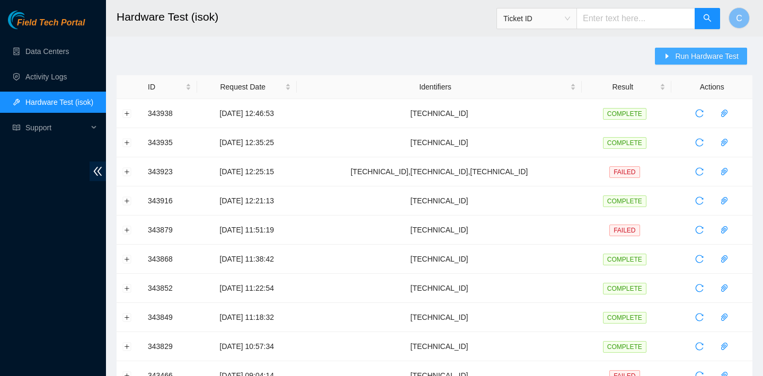
click at [710, 58] on span "Run Hardware Test" at bounding box center [707, 56] width 64 height 12
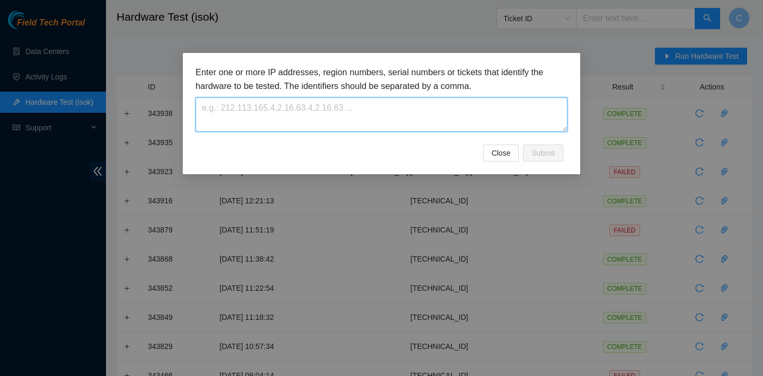
click at [498, 111] on textarea at bounding box center [382, 115] width 372 height 34
paste textarea "[TECHNICAL_ID]"
type textarea "[TECHNICAL_ID]"
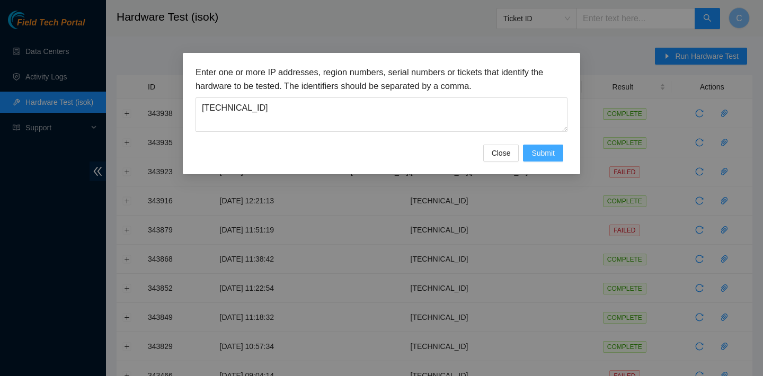
click at [561, 150] on button "Submit" at bounding box center [543, 153] width 40 height 17
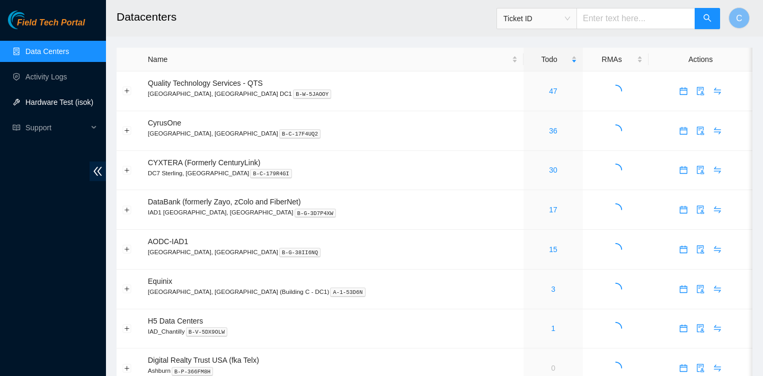
click at [77, 105] on link "Hardware Test (isok)" at bounding box center [59, 102] width 68 height 8
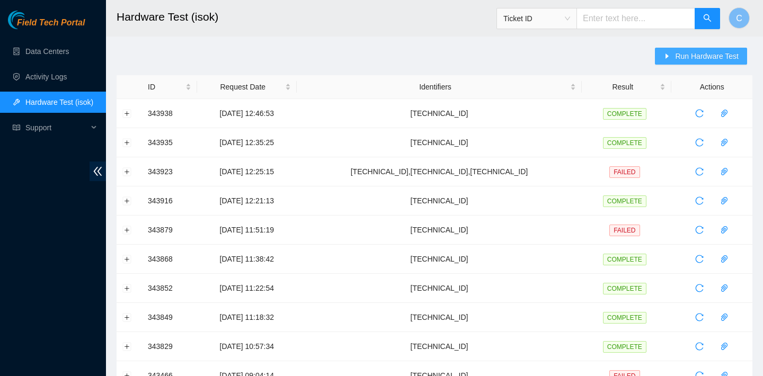
click at [686, 52] on span "Run Hardware Test" at bounding box center [707, 56] width 64 height 12
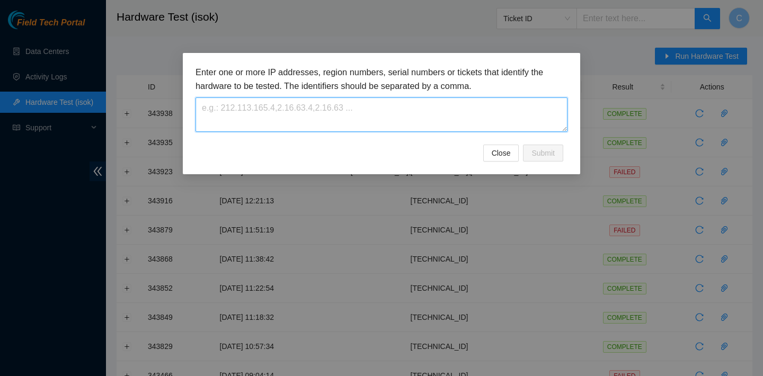
click at [419, 107] on textarea at bounding box center [382, 115] width 372 height 34
paste textarea "[TECHNICAL_ID]"
type textarea "[TECHNICAL_ID]"
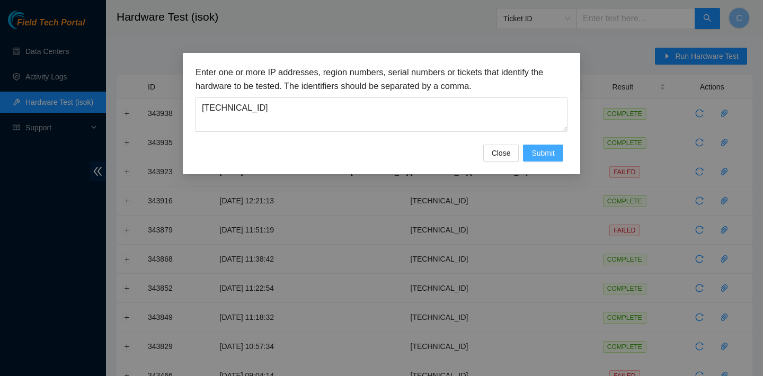
click at [541, 154] on span "Submit" at bounding box center [543, 153] width 23 height 12
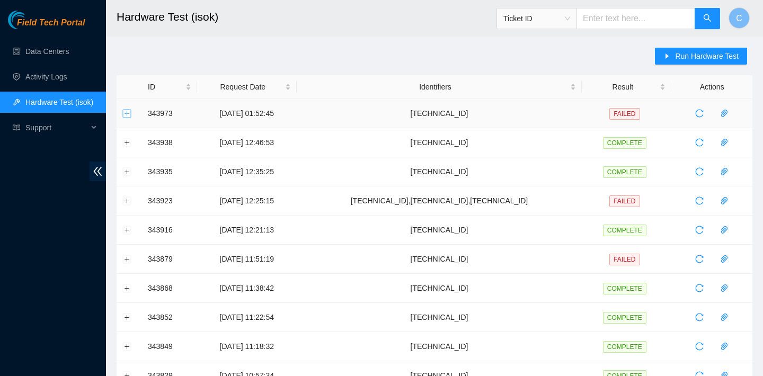
click at [128, 111] on button "Expand row" at bounding box center [127, 113] width 8 height 8
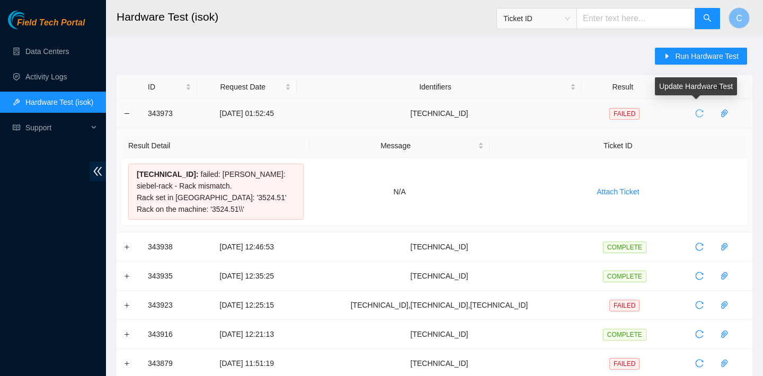
click at [695, 113] on icon "reload" at bounding box center [699, 113] width 8 height 8
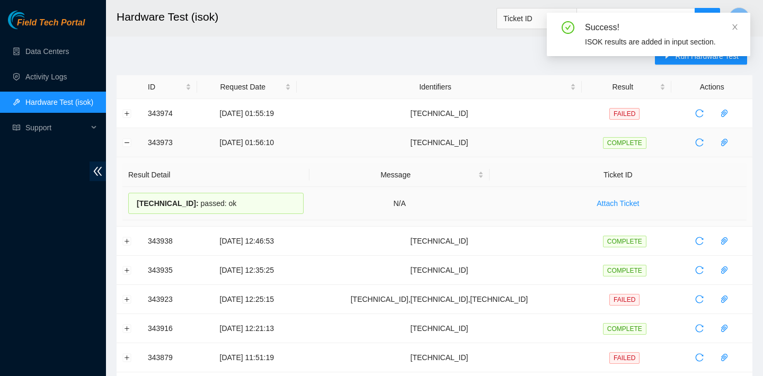
drag, startPoint x: 256, startPoint y: 204, endPoint x: 138, endPoint y: 197, distance: 117.9
click at [138, 197] on div "[TECHNICAL_ID] : passed: ok" at bounding box center [215, 203] width 175 height 21
copy div "[TECHNICAL_ID] : passed: ok"
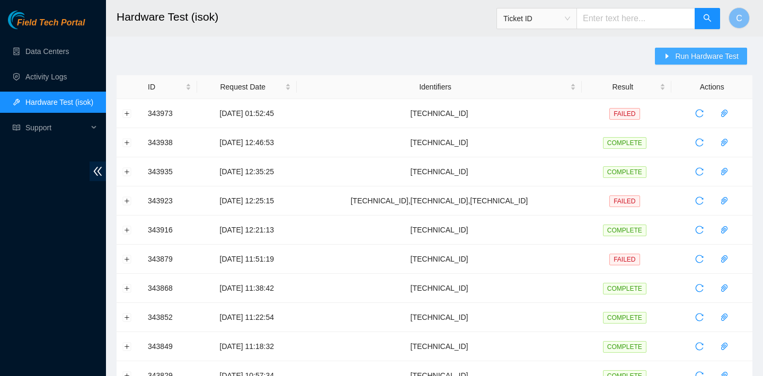
click at [699, 52] on span "Run Hardware Test" at bounding box center [707, 56] width 64 height 12
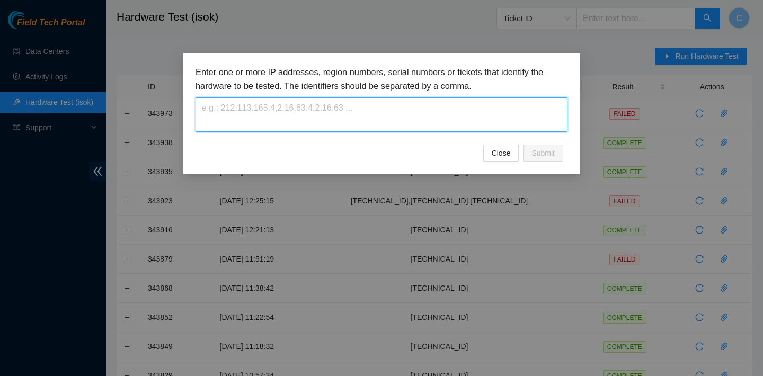
click at [445, 115] on textarea at bounding box center [382, 115] width 372 height 34
paste textarea "[TECHNICAL_ID]"
type textarea "[TECHNICAL_ID]"
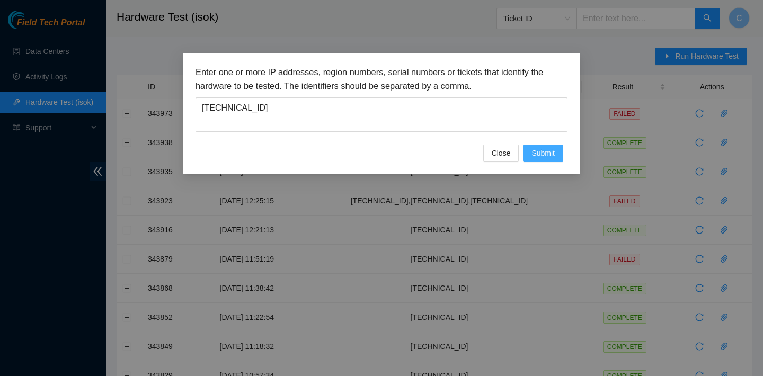
click at [544, 148] on span "Submit" at bounding box center [543, 153] width 23 height 12
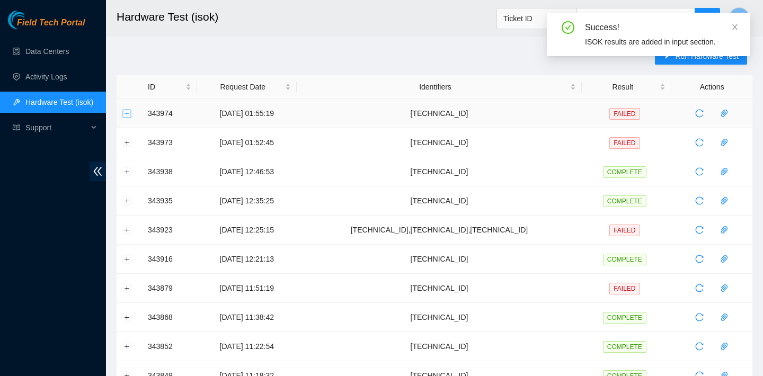
click at [128, 113] on button "Expand row" at bounding box center [127, 113] width 8 height 8
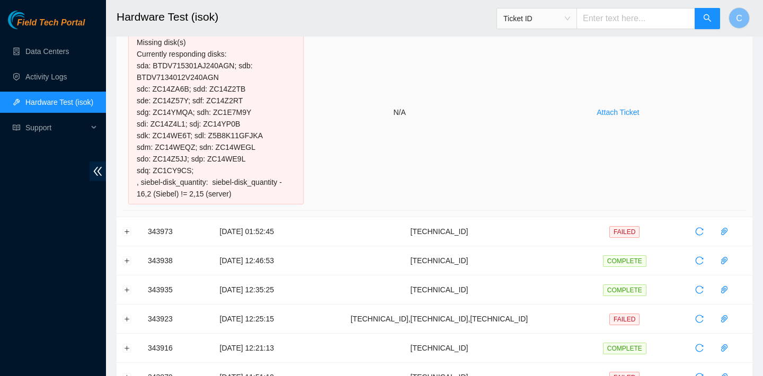
scroll to position [127, 0]
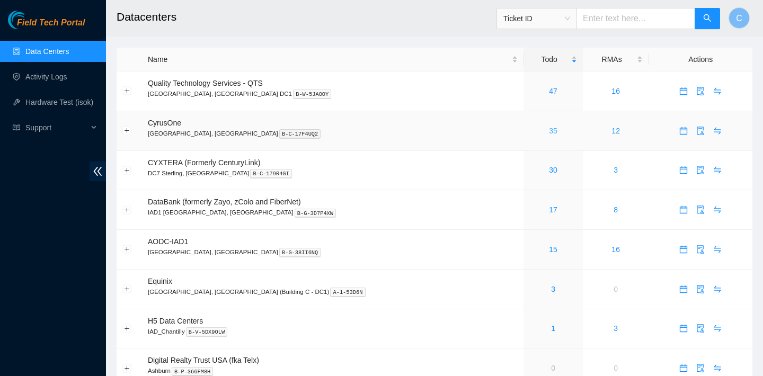
click at [549, 130] on link "35" at bounding box center [553, 131] width 8 height 8
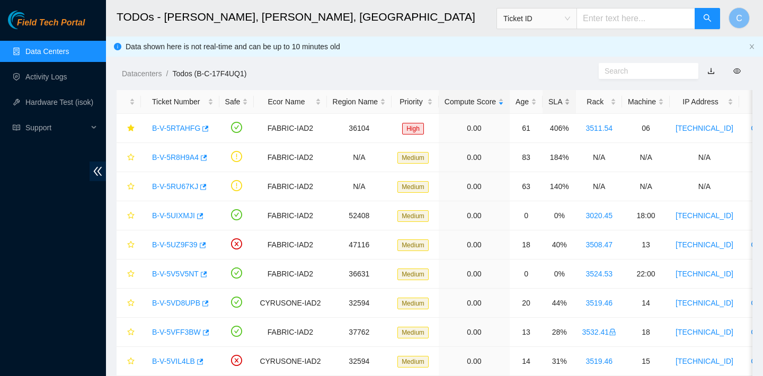
click at [566, 102] on div "SLA" at bounding box center [560, 102] width 22 height 12
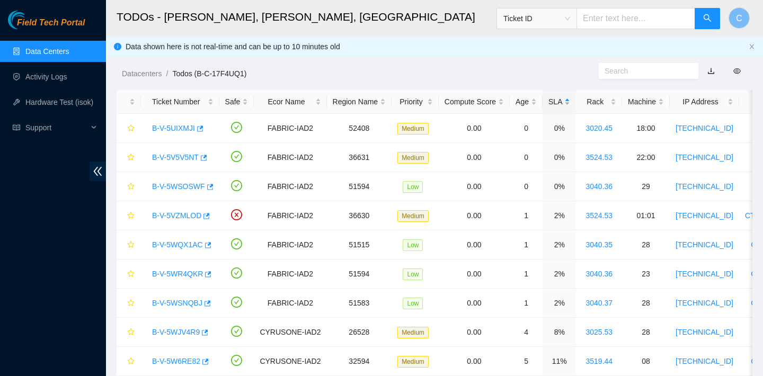
click at [566, 102] on div "SLA" at bounding box center [560, 102] width 22 height 12
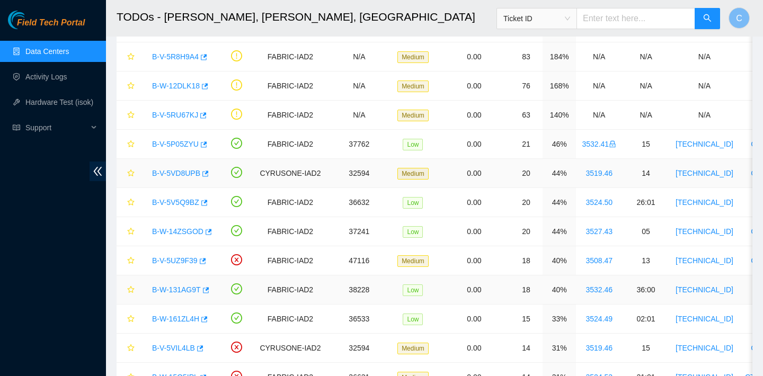
scroll to position [112, 0]
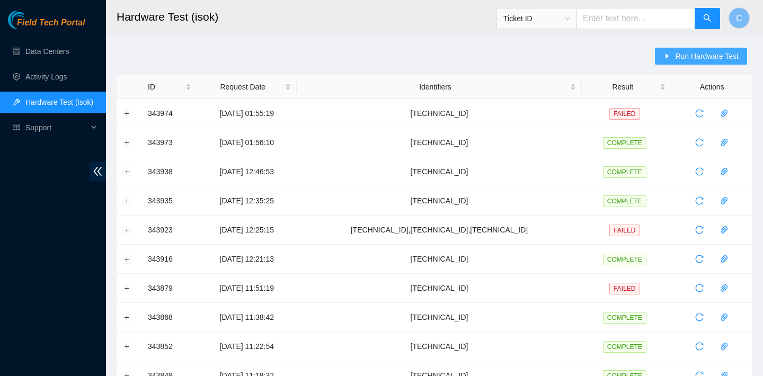
click at [682, 61] on span "Run Hardware Test" at bounding box center [707, 56] width 64 height 12
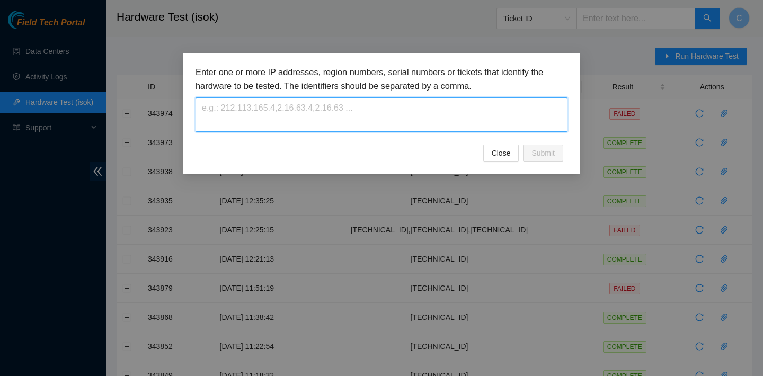
click at [400, 125] on textarea at bounding box center [382, 115] width 372 height 34
paste textarea "[TECHNICAL_ID]"
type textarea "[TECHNICAL_ID]"
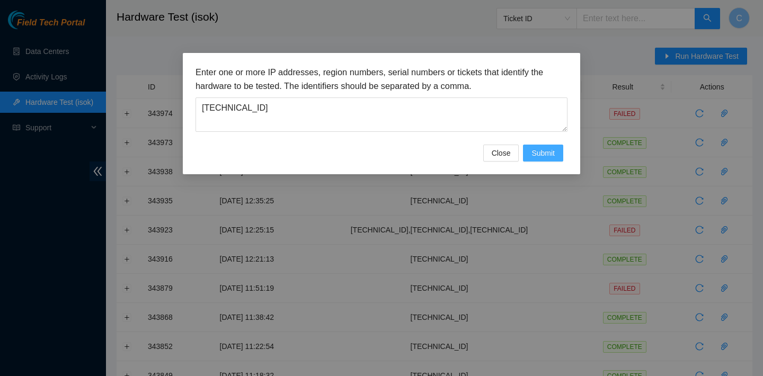
click at [558, 149] on button "Submit" at bounding box center [543, 153] width 40 height 17
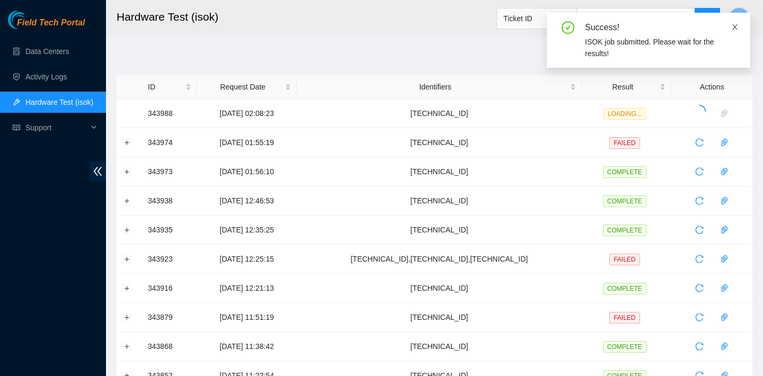
click at [734, 28] on icon "close" at bounding box center [735, 26] width 5 height 5
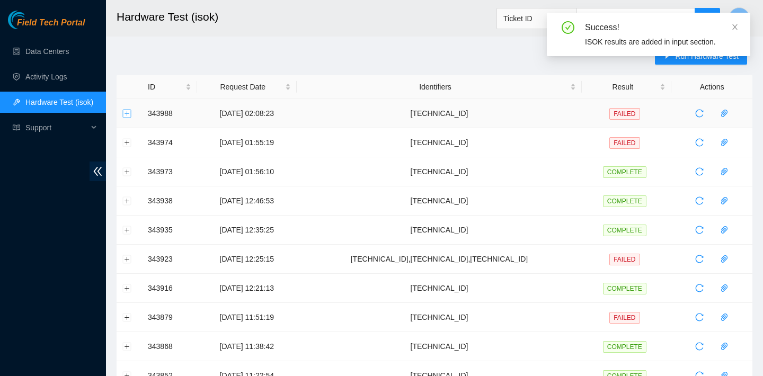
click at [126, 112] on button "Expand row" at bounding box center [127, 113] width 8 height 8
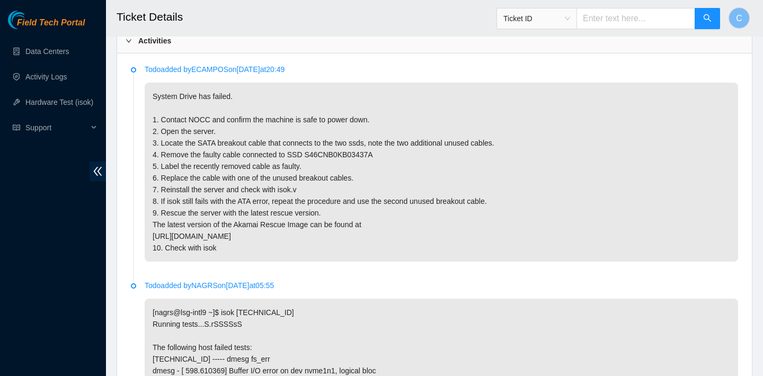
scroll to position [439, 0]
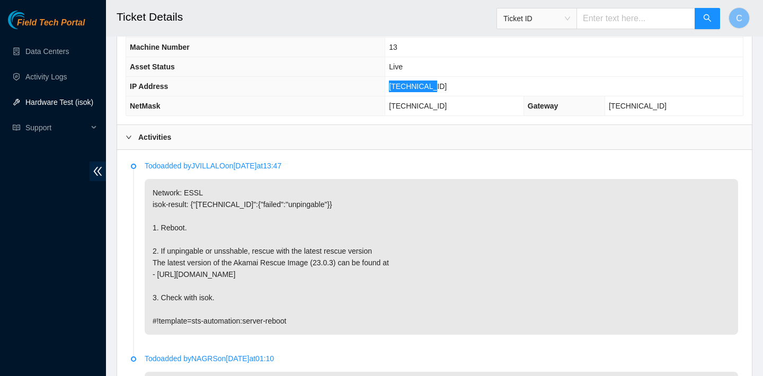
scroll to position [722, 0]
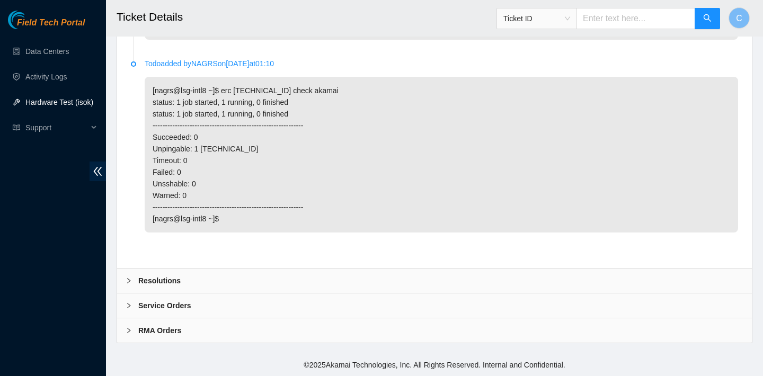
click at [334, 268] on div "Activities Todo added by JVILLALO on 2025-09-16 at 13:47 Network: ESSL isok-res…" at bounding box center [434, 49] width 635 height 439
click at [328, 271] on div "Resolutions" at bounding box center [434, 281] width 635 height 24
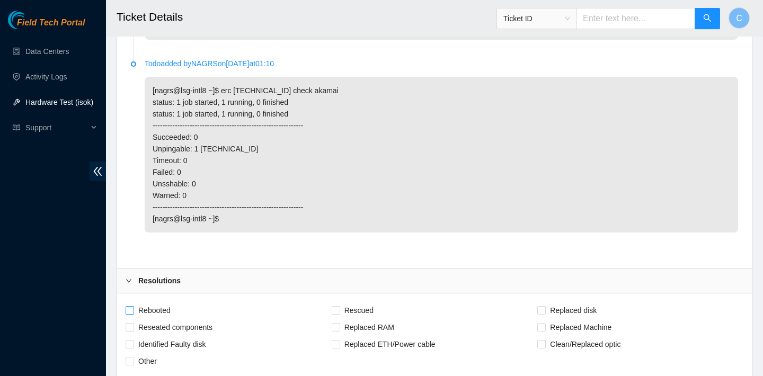
click at [155, 308] on span "Rebooted" at bounding box center [154, 310] width 41 height 17
click at [133, 308] on input "Rebooted" at bounding box center [129, 309] width 7 height 7
checkbox input "true"
click at [343, 303] on span "Rescued" at bounding box center [359, 310] width 38 height 17
click at [339, 306] on input "Rescued" at bounding box center [335, 309] width 7 height 7
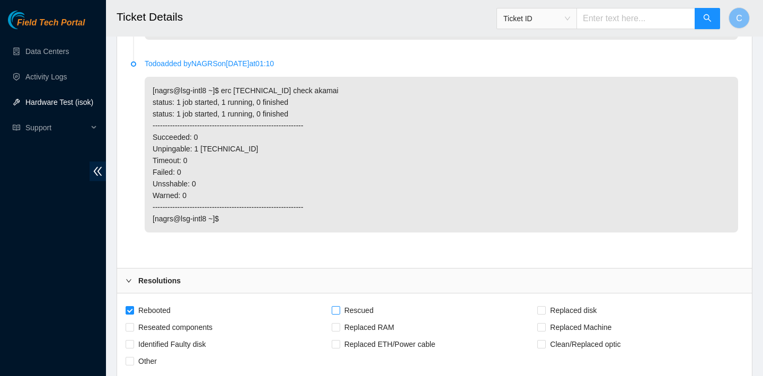
checkbox input "true"
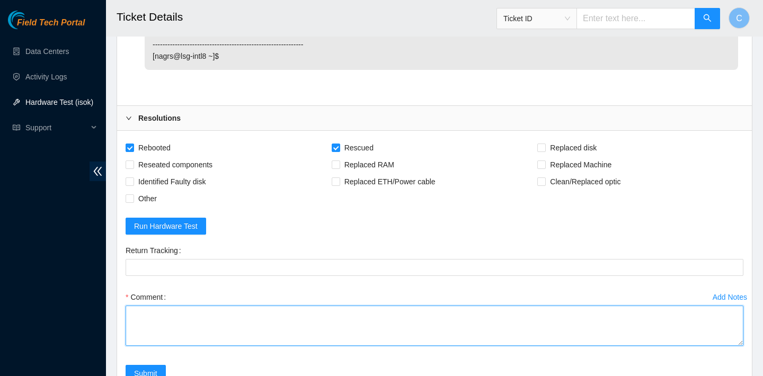
click at [199, 316] on textarea "Comment" at bounding box center [435, 326] width 618 height 40
click at [163, 328] on textarea "verified SN rebooted rescued rebooted configured" at bounding box center [435, 326] width 618 height 40
click at [176, 342] on textarea "verified SN rebooted rescued rebooted configured" at bounding box center [435, 326] width 618 height 40
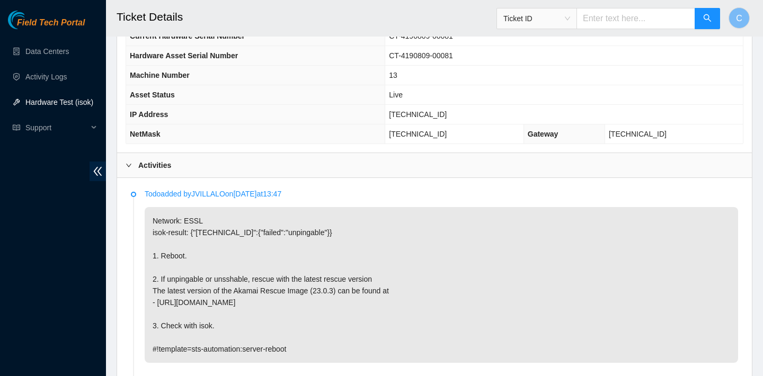
scroll to position [358, 0]
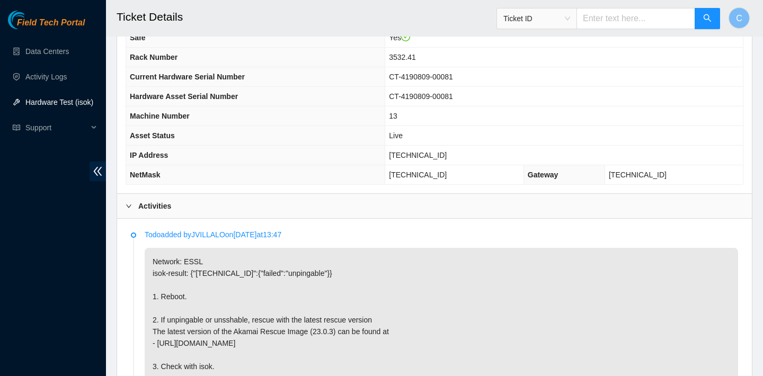
click at [447, 157] on td "23.32.16.80" at bounding box center [564, 156] width 358 height 20
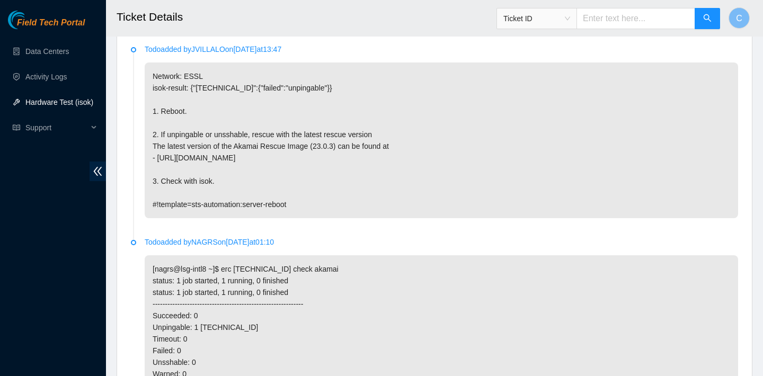
scroll to position [277, 0]
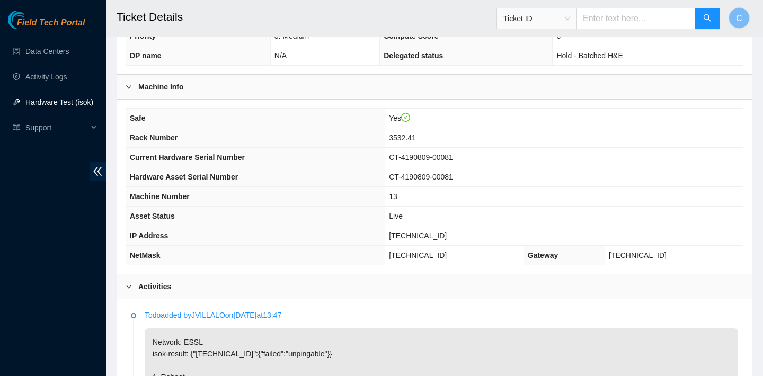
drag, startPoint x: 466, startPoint y: 228, endPoint x: 417, endPoint y: 229, distance: 49.8
click at [417, 229] on td "23.32.16.80" at bounding box center [564, 236] width 358 height 20
drag, startPoint x: 405, startPoint y: 236, endPoint x: 452, endPoint y: 236, distance: 47.2
click at [452, 236] on td "23.32.16.80" at bounding box center [564, 236] width 358 height 20
copy span "23.32.16.80"
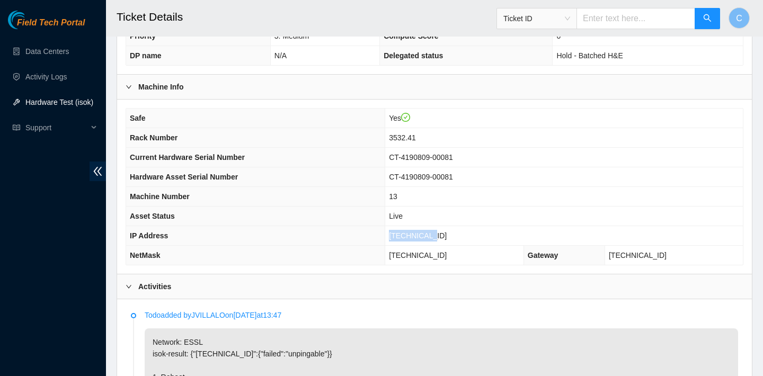
drag, startPoint x: 470, startPoint y: 254, endPoint x: 404, endPoint y: 252, distance: 66.3
click at [404, 252] on td "[TECHNICAL_ID]" at bounding box center [454, 256] width 139 height 20
copy span "[TECHNICAL_ID]"
drag, startPoint x: 448, startPoint y: 230, endPoint x: 448, endPoint y: 235, distance: 5.3
click at [448, 235] on td "23.32.16.80" at bounding box center [564, 236] width 358 height 20
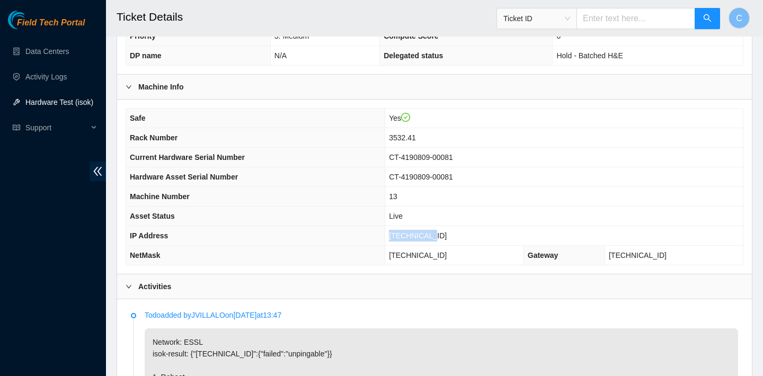
copy span "23.32.16.80"
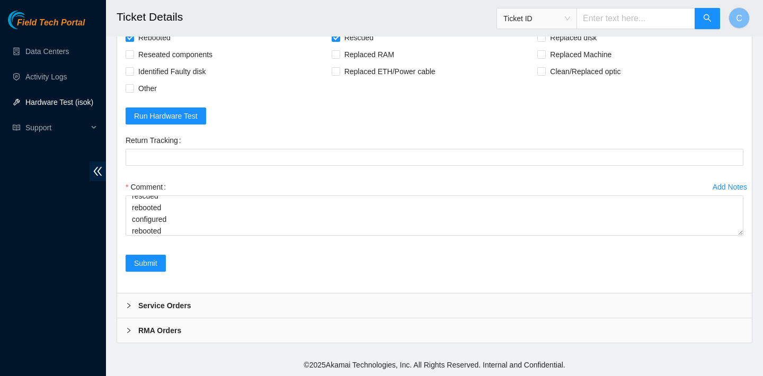
scroll to position [58, 0]
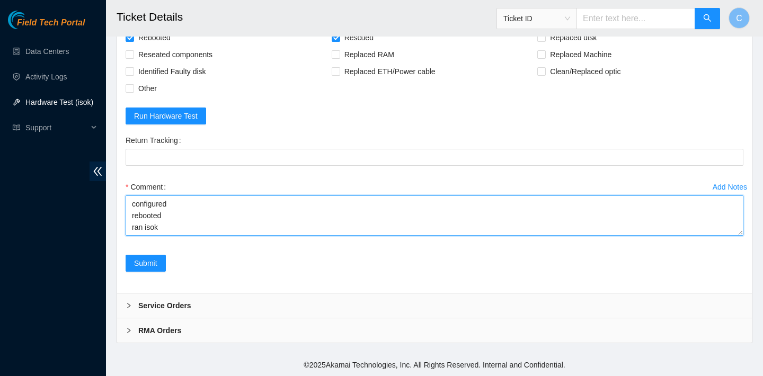
click at [183, 223] on textarea "verified SN rebooted rescued rebooted configured rebooted ran isok" at bounding box center [435, 216] width 618 height 40
paste textarea "23.32.16.80 : passed: ok"
type textarea "verified SN rebooted rescued rebooted configured rebooted ran isok 23.32.16.80 …"
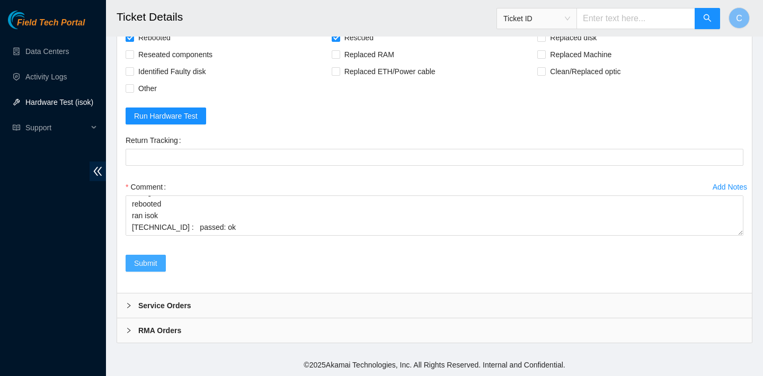
click at [153, 267] on span "Submit" at bounding box center [145, 264] width 23 height 12
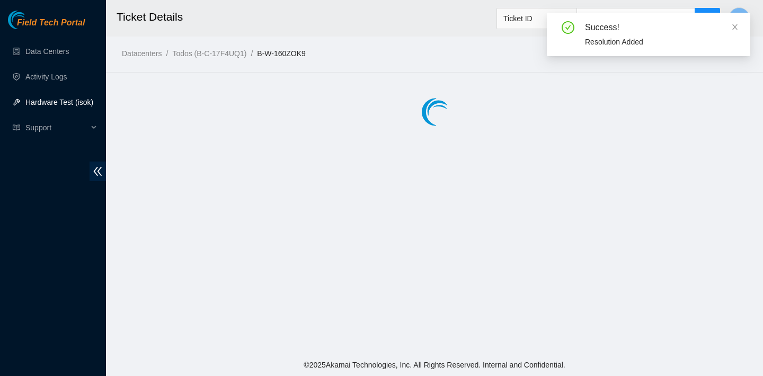
scroll to position [0, 0]
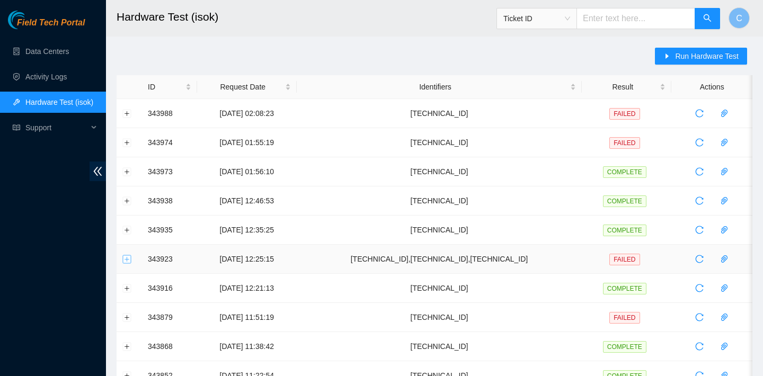
click at [127, 258] on button "Expand row" at bounding box center [127, 259] width 8 height 8
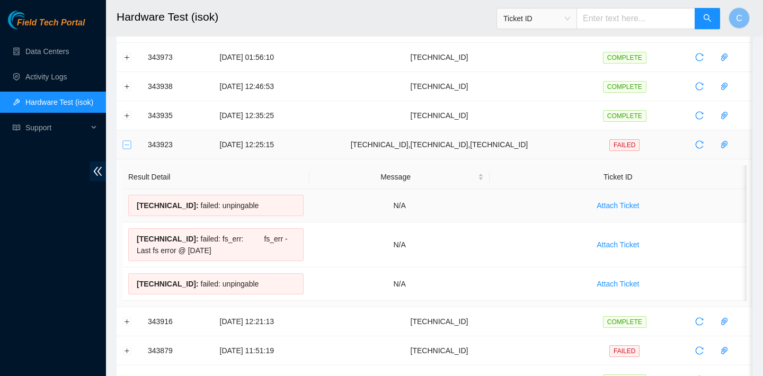
scroll to position [125, 0]
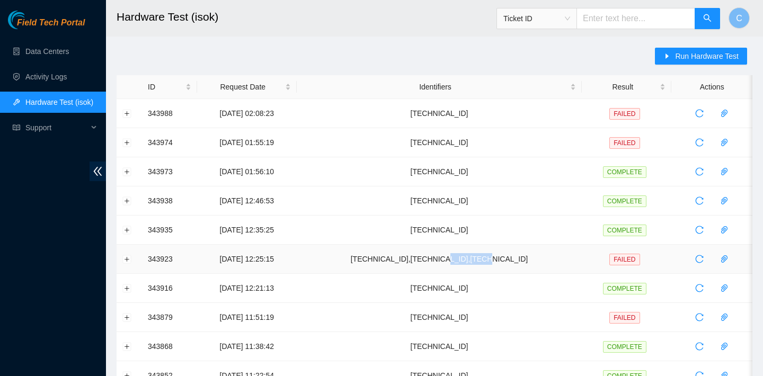
drag, startPoint x: 529, startPoint y: 256, endPoint x: 485, endPoint y: 257, distance: 44.0
click at [485, 257] on td "[TECHNICAL_ID],[TECHNICAL_ID],[TECHNICAL_ID]" at bounding box center [439, 259] width 285 height 29
copy td "[TECHNICAL_ID]"
click at [718, 56] on span "Run Hardware Test" at bounding box center [707, 56] width 64 height 12
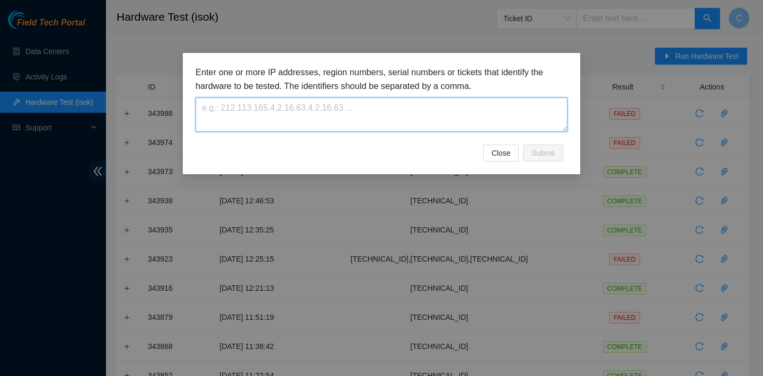
click at [448, 102] on textarea at bounding box center [382, 115] width 372 height 34
paste textarea "23.32.16.82"
type textarea "23.32.16.82"
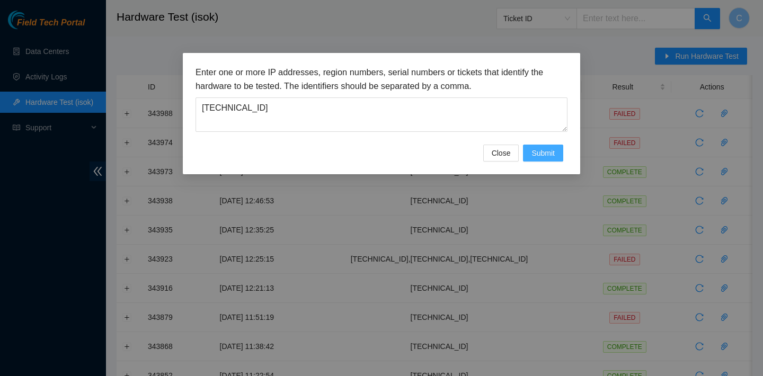
click at [554, 159] on button "Submit" at bounding box center [543, 153] width 40 height 17
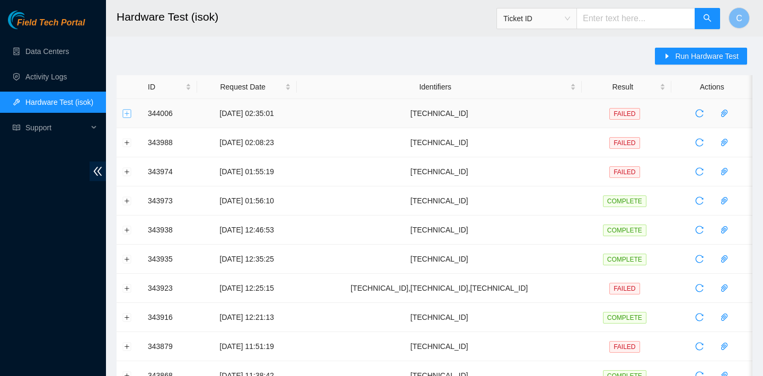
click at [130, 111] on button "Expand row" at bounding box center [127, 113] width 8 height 8
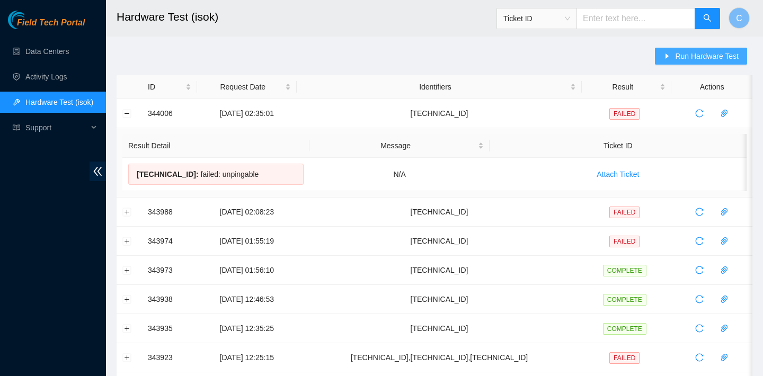
click at [680, 52] on span "Run Hardware Test" at bounding box center [707, 56] width 64 height 12
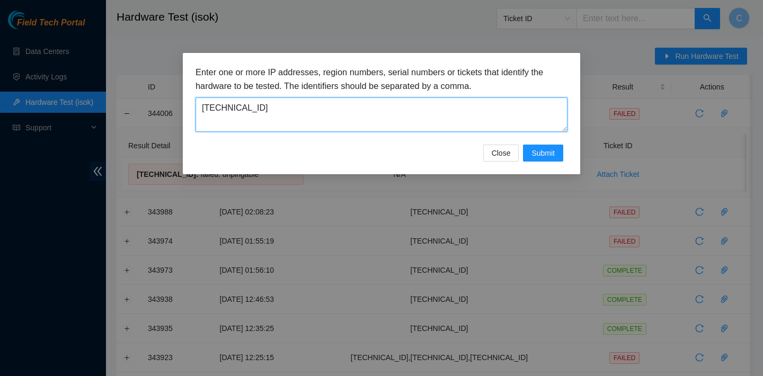
drag, startPoint x: 403, startPoint y: 102, endPoint x: 270, endPoint y: 91, distance: 133.0
click at [270, 91] on div "Enter one or more IP addresses, region numbers, serial numbers or tickets that …" at bounding box center [382, 99] width 372 height 66
paste textarea "23.32.16.80"
type textarea "23.32.16.80"
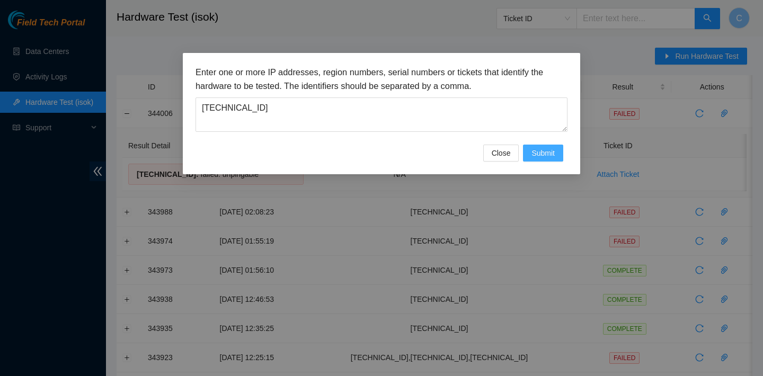
click at [540, 156] on span "Submit" at bounding box center [543, 153] width 23 height 12
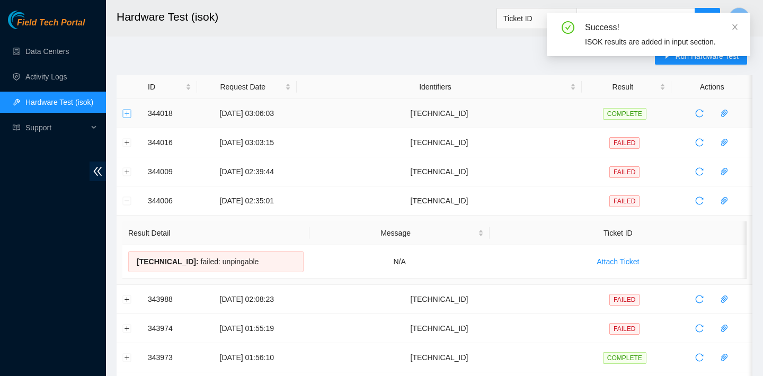
click at [126, 113] on button "Expand row" at bounding box center [127, 113] width 8 height 8
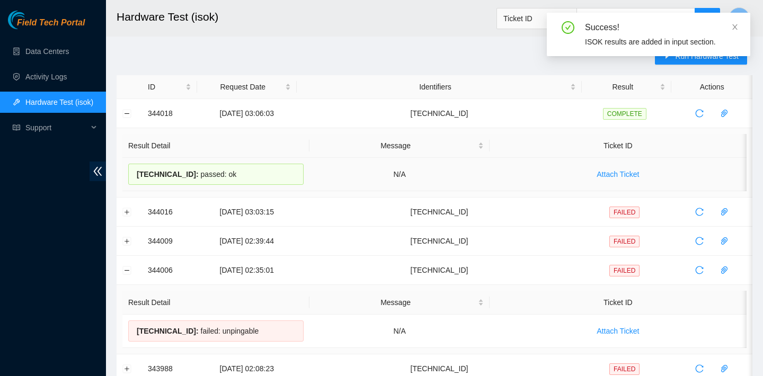
drag, startPoint x: 259, startPoint y: 180, endPoint x: 127, endPoint y: 176, distance: 131.5
click at [127, 176] on td "23.32.16.80 : passed: ok" at bounding box center [215, 174] width 187 height 33
copy div "23.32.16.80 : passed: ok"
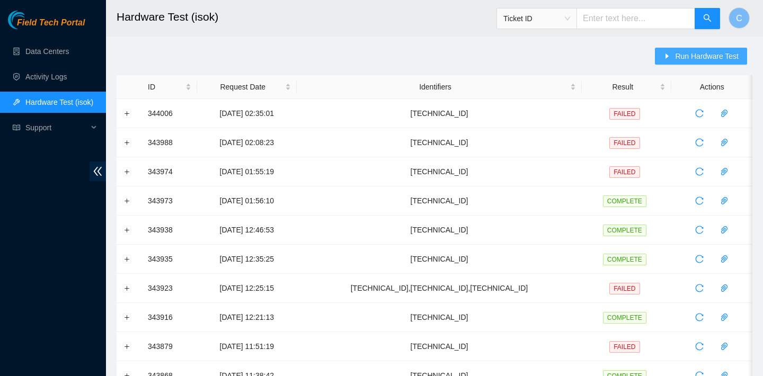
click at [684, 57] on span "Run Hardware Test" at bounding box center [707, 56] width 64 height 12
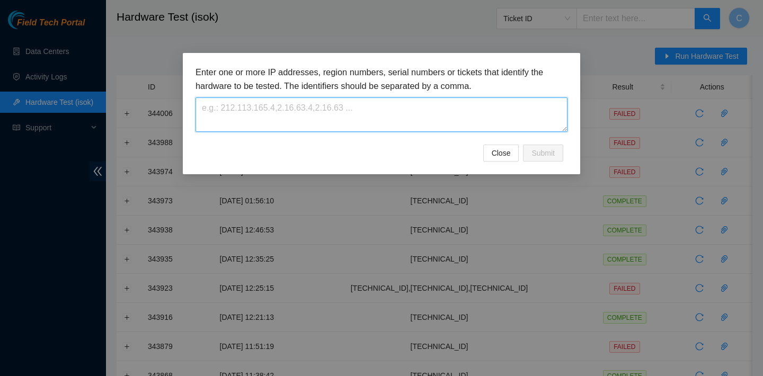
click at [427, 119] on textarea at bounding box center [382, 115] width 372 height 34
paste textarea "[TECHNICAL_ID]"
type textarea "[TECHNICAL_ID]"
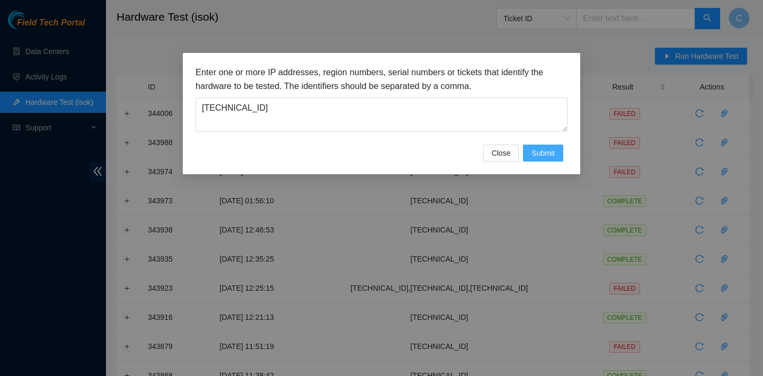
click at [536, 154] on span "Submit" at bounding box center [543, 153] width 23 height 12
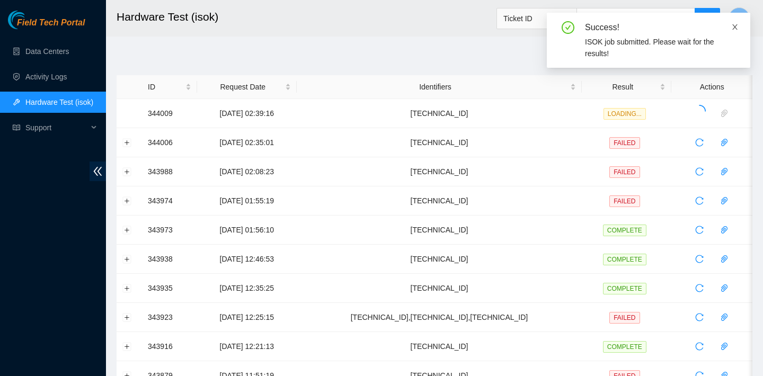
click at [737, 29] on icon "close" at bounding box center [735, 26] width 5 height 5
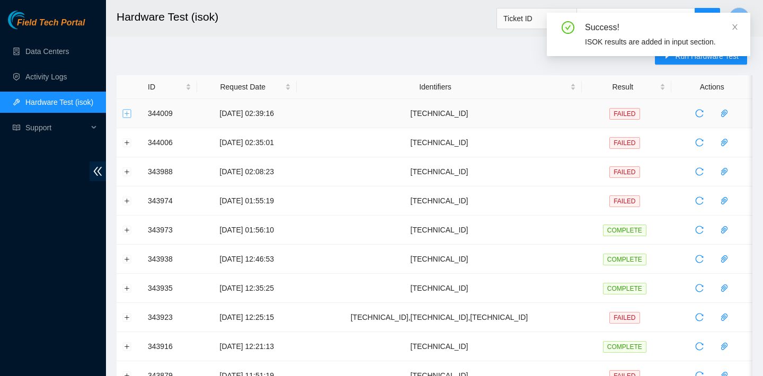
click at [129, 113] on button "Expand row" at bounding box center [127, 113] width 8 height 8
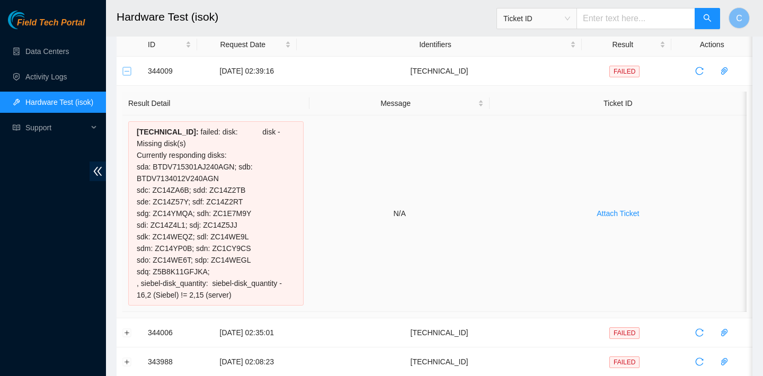
scroll to position [39, 0]
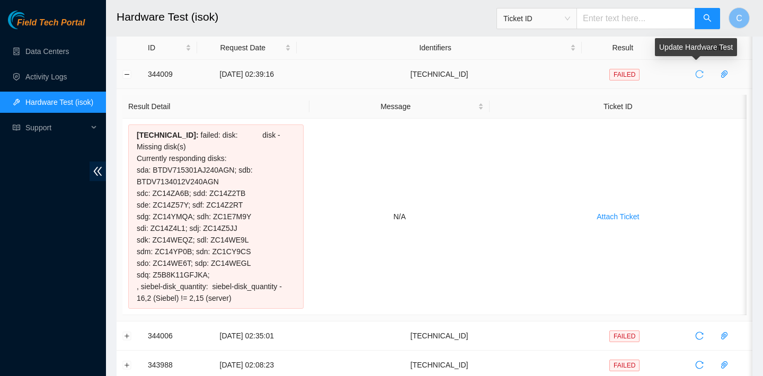
click at [699, 72] on icon "reload" at bounding box center [699, 74] width 8 height 8
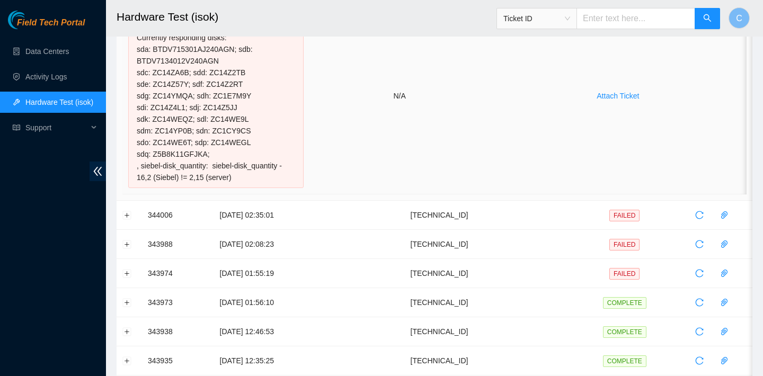
scroll to position [0, 0]
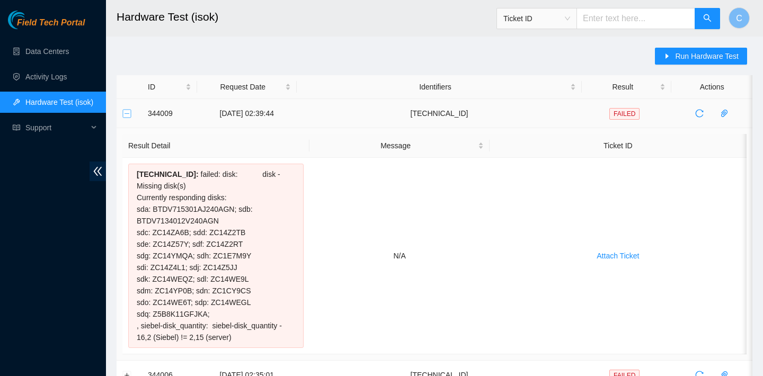
click at [129, 112] on button "Collapse row" at bounding box center [127, 113] width 8 height 8
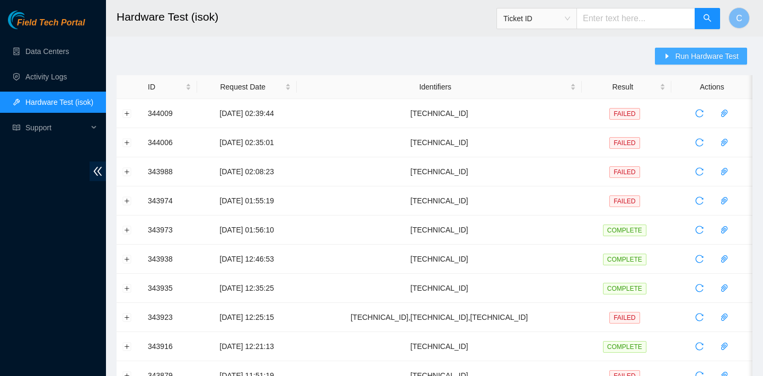
click at [698, 58] on span "Run Hardware Test" at bounding box center [707, 56] width 64 height 12
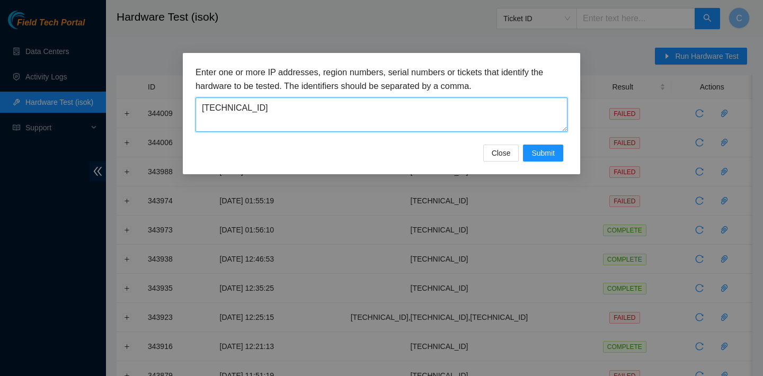
drag, startPoint x: 476, startPoint y: 104, endPoint x: 209, endPoint y: 91, distance: 267.5
click at [209, 91] on div "Enter one or more IP addresses, region numbers, serial numbers or tickets that …" at bounding box center [382, 99] width 372 height 66
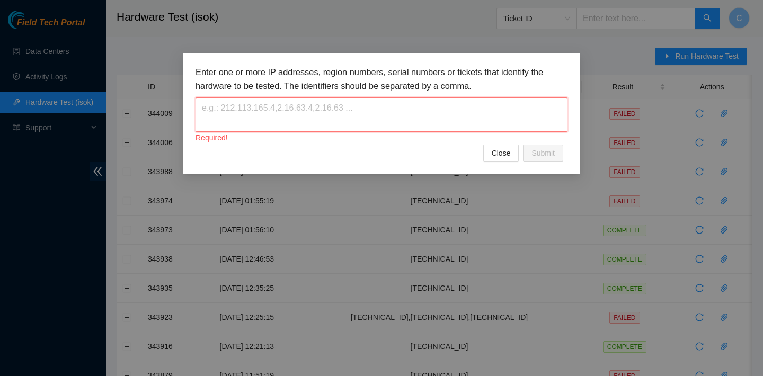
paste textarea "23.62.60.15"
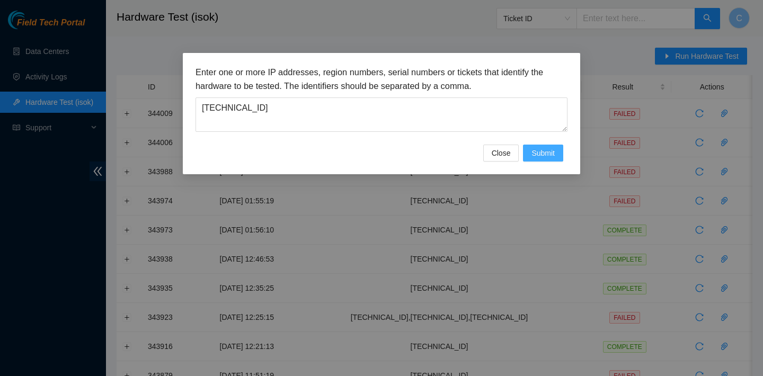
click at [540, 152] on span "Submit" at bounding box center [543, 153] width 23 height 12
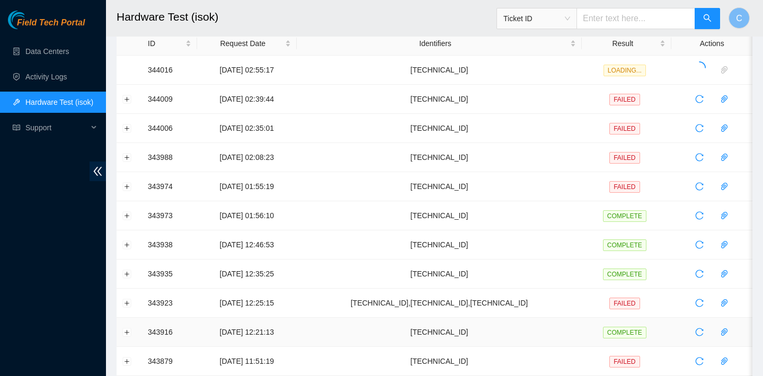
scroll to position [67, 0]
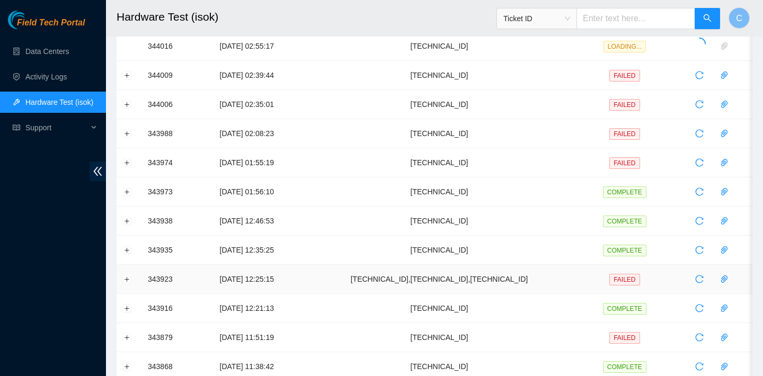
click at [125, 275] on td at bounding box center [129, 279] width 25 height 29
click at [125, 276] on button "Expand row" at bounding box center [127, 279] width 8 height 8
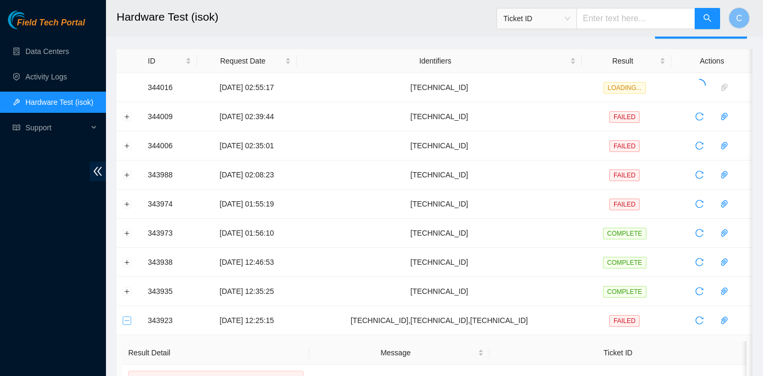
scroll to position [0, 0]
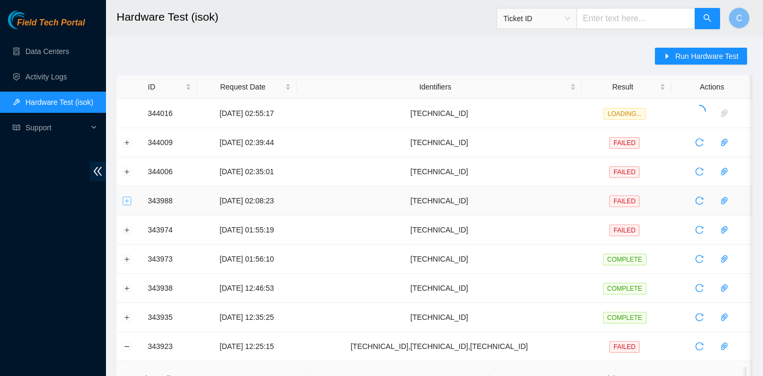
click at [123, 200] on button "Expand row" at bounding box center [127, 201] width 8 height 8
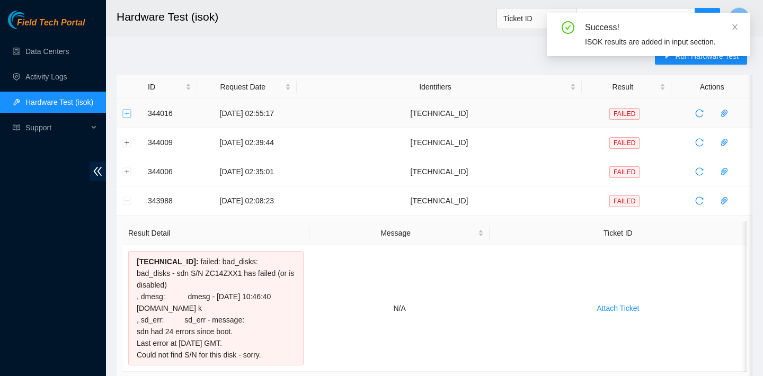
click at [130, 109] on button "Expand row" at bounding box center [127, 113] width 8 height 8
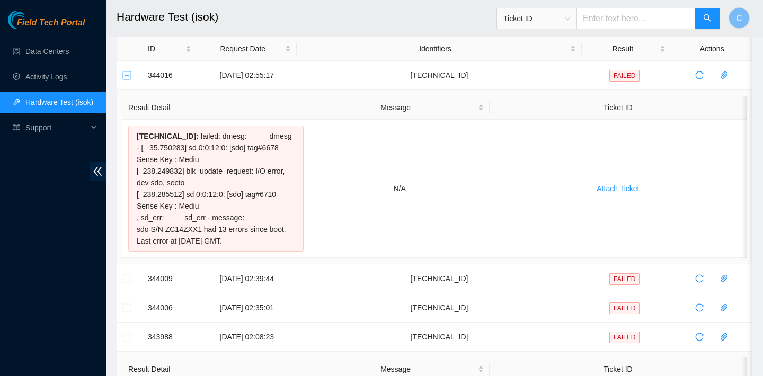
scroll to position [12, 0]
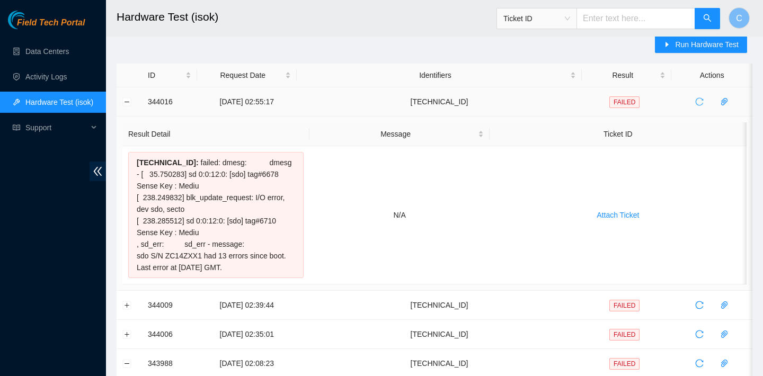
click at [704, 97] on button "button" at bounding box center [699, 101] width 17 height 17
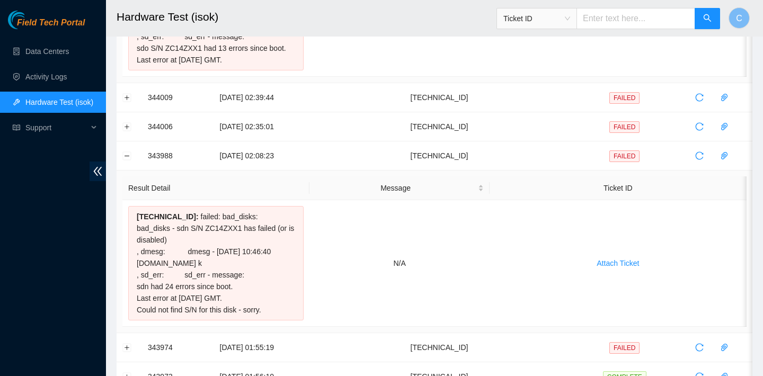
scroll to position [282, 0]
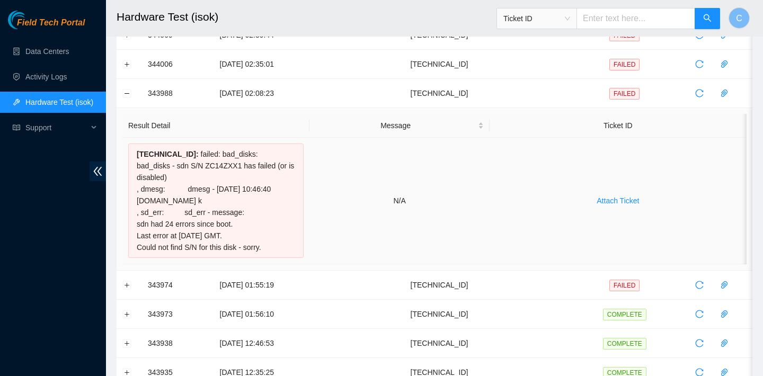
drag, startPoint x: 137, startPoint y: 154, endPoint x: 279, endPoint y: 269, distance: 183.5
click at [279, 258] on div "23.62.60.15 : failed: bad_disks: bad_disks - sdn S/N ZC14ZXX1 has failed (or is…" at bounding box center [215, 201] width 175 height 114
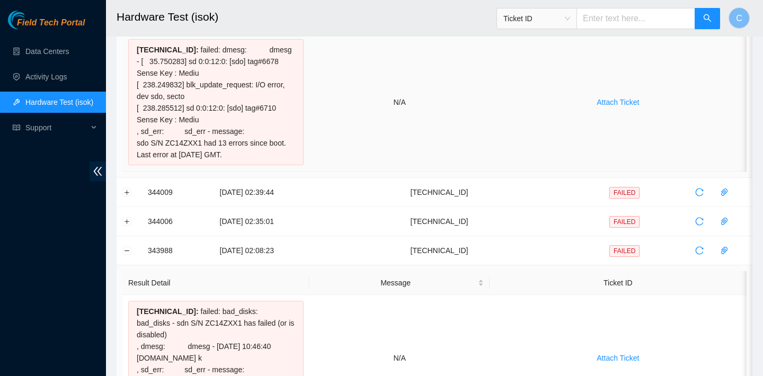
scroll to position [88, 0]
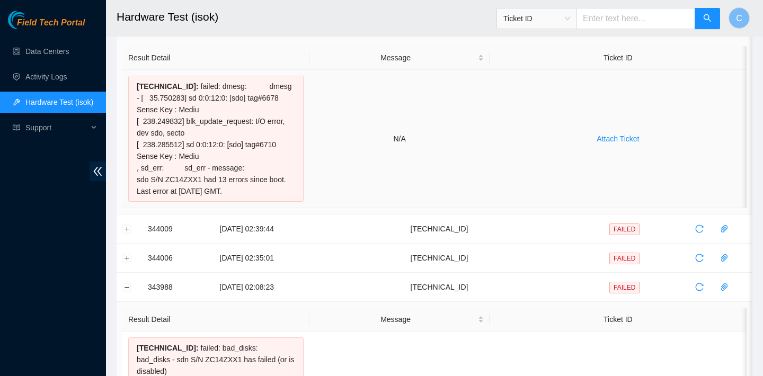
drag, startPoint x: 136, startPoint y: 87, endPoint x: 291, endPoint y: 192, distance: 187.2
click at [291, 192] on div "23.62.60.15 : failed: dmesg: dmesg - [ 35.750283] sd 0:0:12:0: [sdo] tag#6678 S…" at bounding box center [215, 139] width 175 height 126
copy div "23.62.60.15 : failed: dmesg: dmesg - [ 35.750283] sd 0:0:12:0: [sdo] tag#6678 S…"
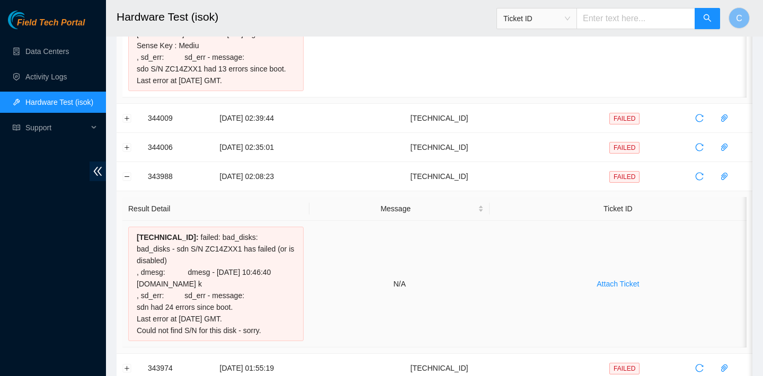
scroll to position [259, 0]
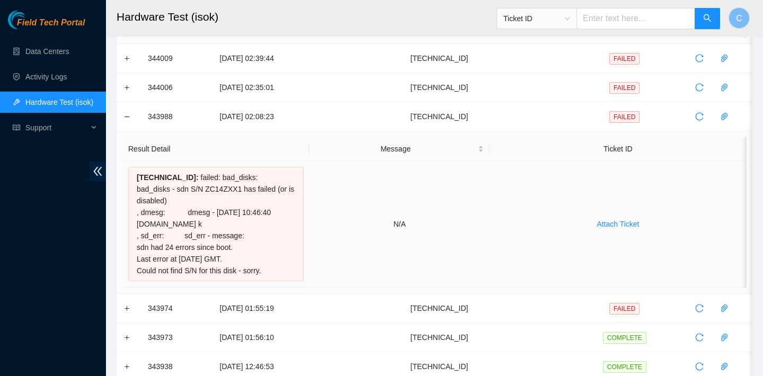
click at [281, 269] on div "23.62.60.15 : failed: bad_disks: bad_disks - sdn S/N ZC14ZXX1 has failed (or is…" at bounding box center [215, 224] width 175 height 114
drag, startPoint x: 281, startPoint y: 295, endPoint x: 138, endPoint y: 171, distance: 189.4
click at [138, 171] on div "23.62.60.15 : failed: bad_disks: bad_disks - sdn S/N ZC14ZXX1 has failed (or is…" at bounding box center [215, 224] width 175 height 114
copy div "23.62.60.15 : failed: bad_disks: bad_disks - sdn S/N ZC14ZXX1 has failed (or is…"
click at [129, 116] on button "Collapse row" at bounding box center [127, 116] width 8 height 8
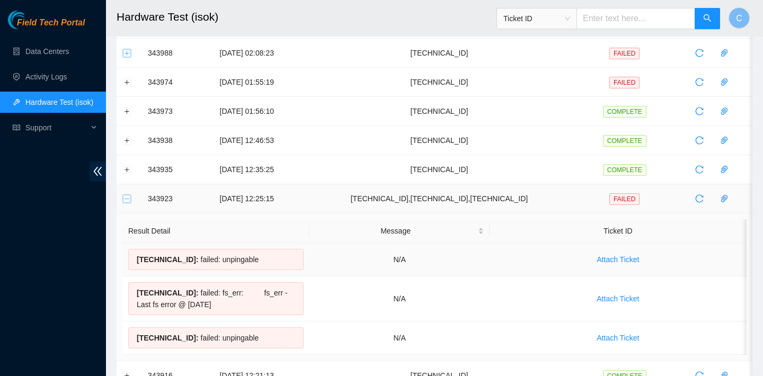
scroll to position [320, 0]
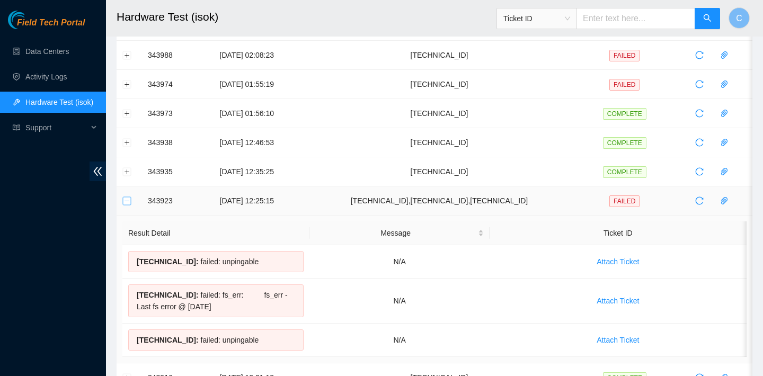
click at [128, 197] on button "Collapse row" at bounding box center [127, 201] width 8 height 8
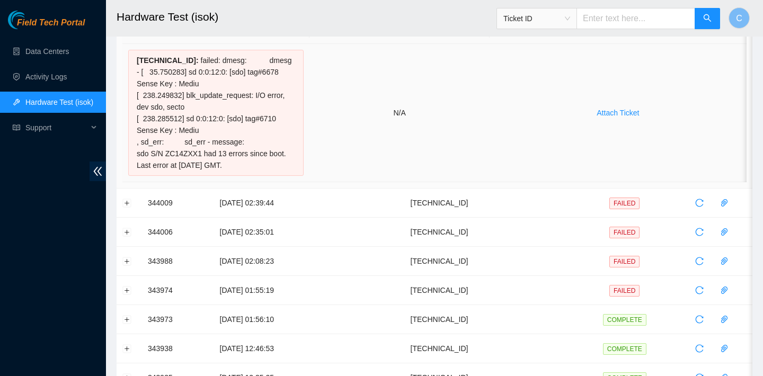
scroll to position [0, 0]
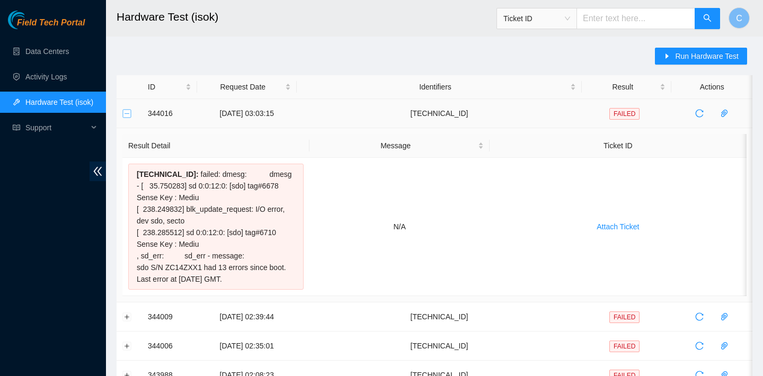
click at [128, 116] on button "Collapse row" at bounding box center [127, 113] width 8 height 8
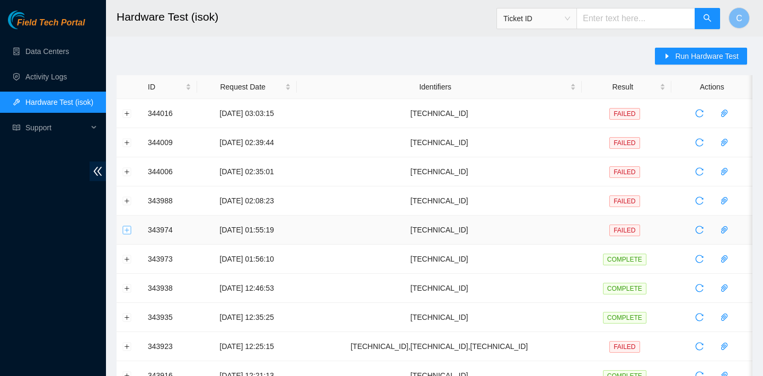
click at [129, 229] on button "Expand row" at bounding box center [127, 230] width 8 height 8
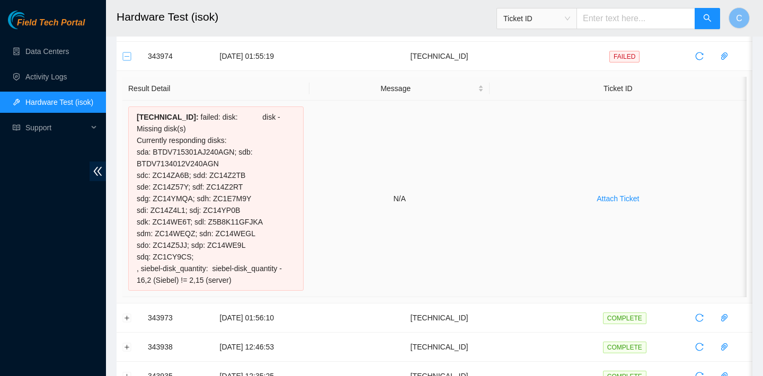
scroll to position [195, 0]
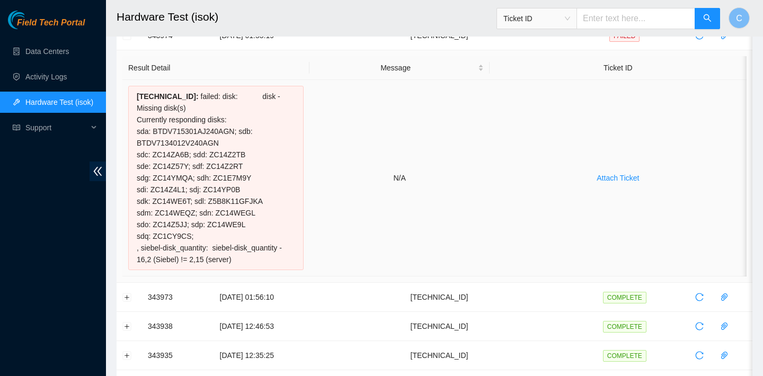
drag, startPoint x: 137, startPoint y: 94, endPoint x: 260, endPoint y: 270, distance: 214.3
click at [260, 270] on div "23.62.60.87 : failed: disk: disk - Missing disk(s) Currently responding disks: …" at bounding box center [215, 178] width 175 height 184
copy div "23.62.60.87 : failed: disk: disk - Missing disk(s) Currently responding disks: …"
click at [325, 102] on td "N/A" at bounding box center [400, 178] width 180 height 197
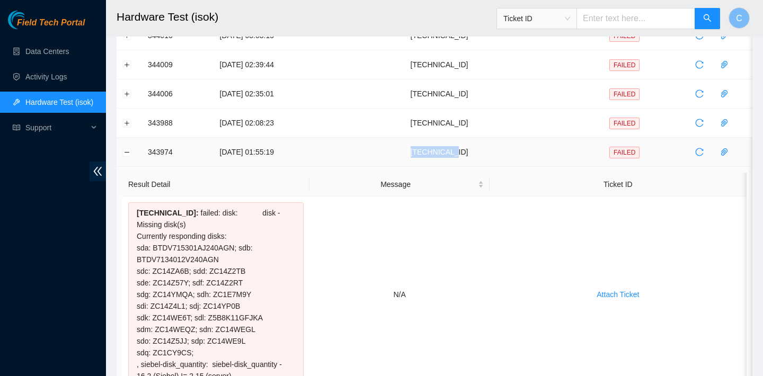
drag, startPoint x: 481, startPoint y: 153, endPoint x: 426, endPoint y: 152, distance: 55.1
click at [426, 152] on td "23.62.60.87" at bounding box center [439, 152] width 285 height 29
copy td "23.62.60.87"
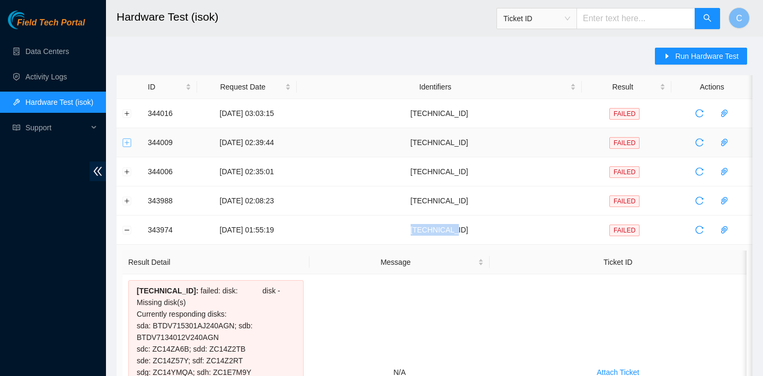
click at [126, 144] on button "Expand row" at bounding box center [127, 142] width 8 height 8
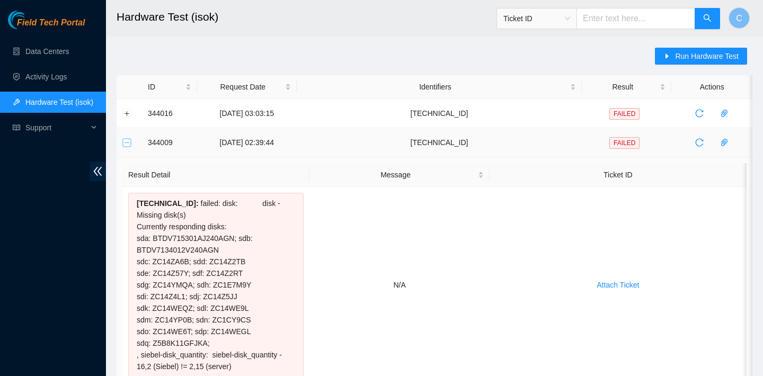
click at [124, 139] on button "Collapse row" at bounding box center [127, 142] width 8 height 8
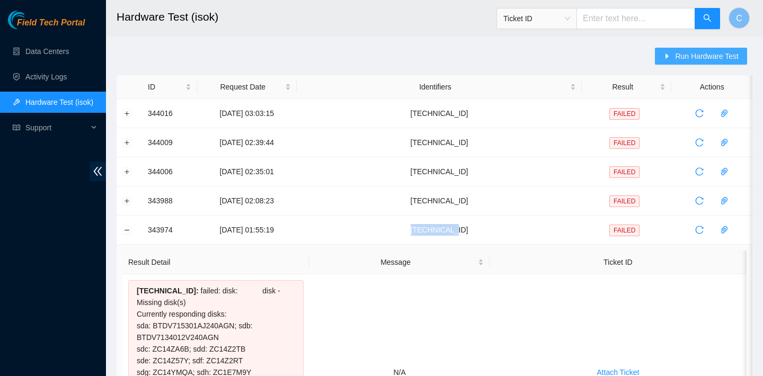
click at [717, 56] on span "Run Hardware Test" at bounding box center [707, 56] width 64 height 12
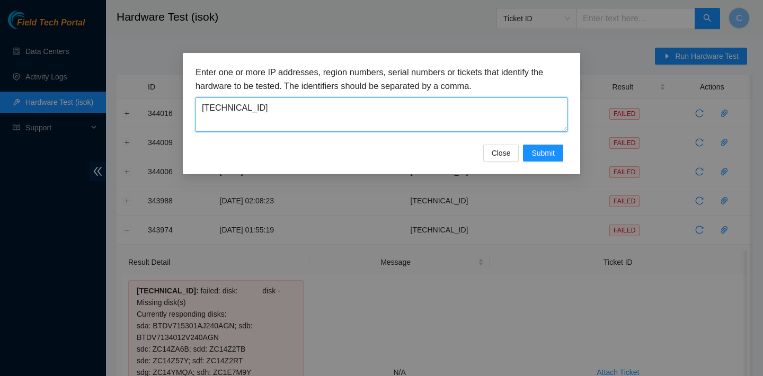
click at [428, 116] on textarea "23.62.60.15" at bounding box center [382, 115] width 372 height 34
type textarea "2"
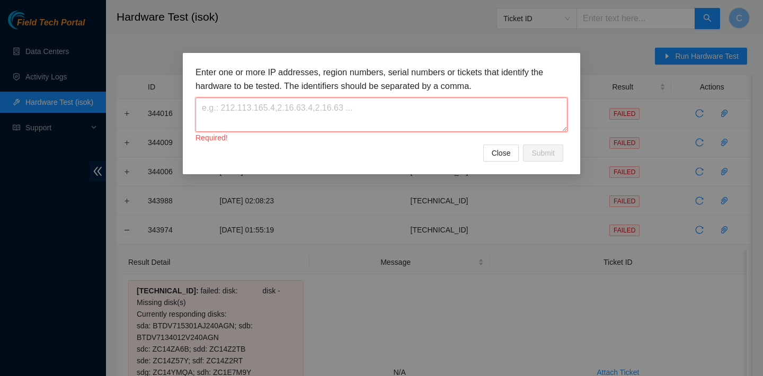
paste textarea "23.62.60.87"
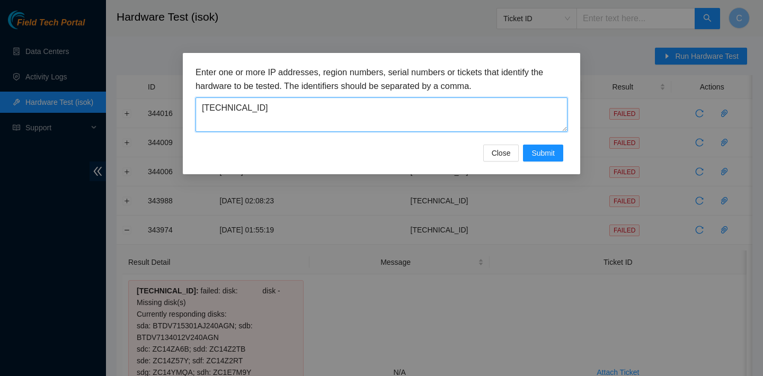
type textarea "23.62.60.87"
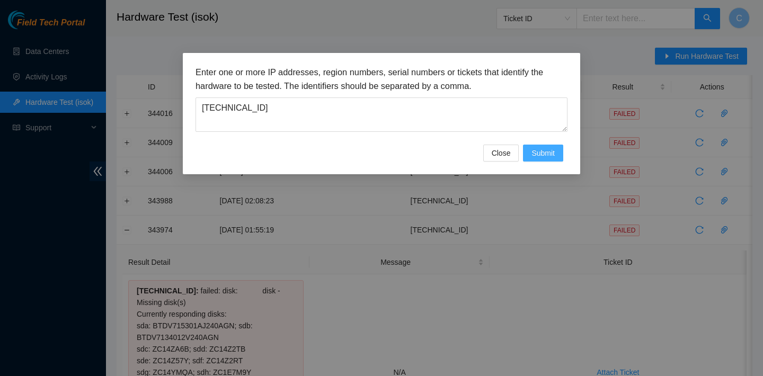
click at [545, 156] on span "Submit" at bounding box center [543, 153] width 23 height 12
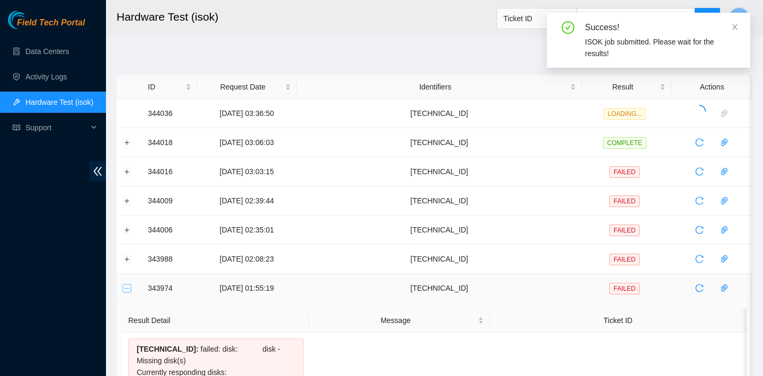
click at [126, 289] on button "Collapse row" at bounding box center [127, 288] width 8 height 8
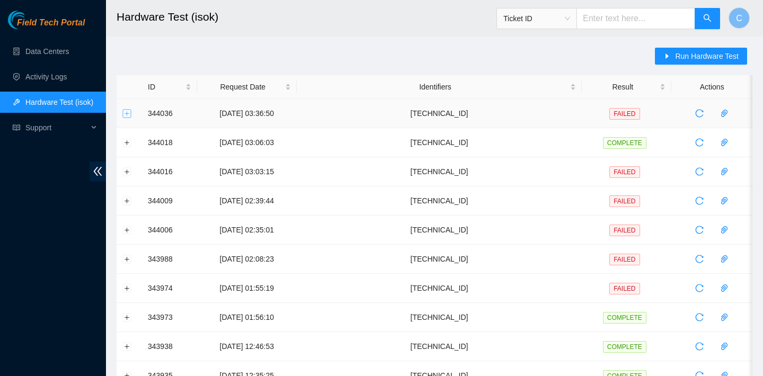
click at [127, 114] on button "Expand row" at bounding box center [127, 113] width 8 height 8
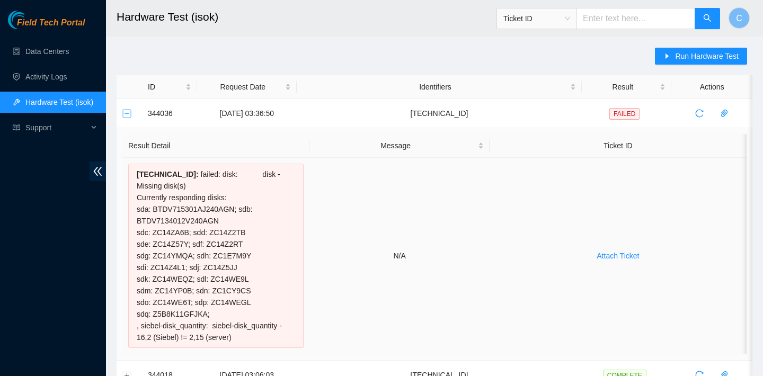
scroll to position [95, 0]
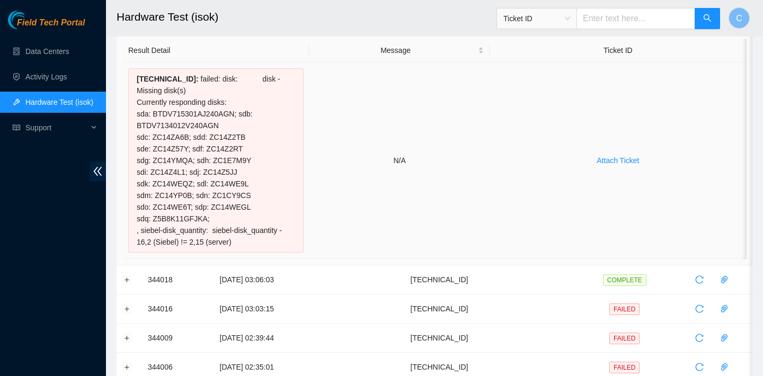
drag, startPoint x: 135, startPoint y: 80, endPoint x: 280, endPoint y: 242, distance: 217.7
click at [280, 242] on div "23.62.60.87 : failed: disk: disk - Missing disk(s) Currently responding disks: …" at bounding box center [215, 160] width 175 height 184
copy div "23.62.60.87 : failed: disk: disk - Missing disk(s) Currently responding disks: …"
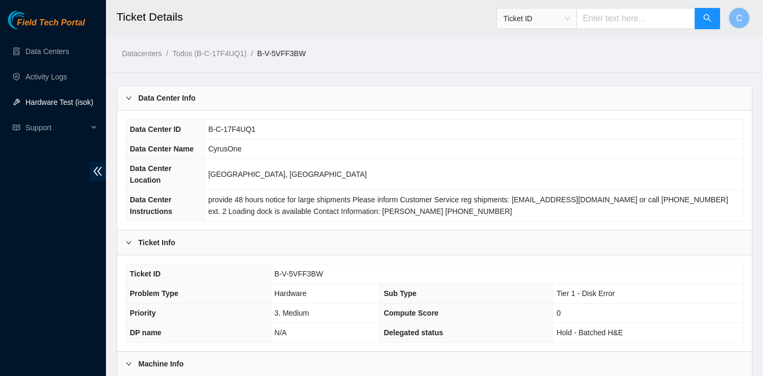
scroll to position [439, 0]
